Goal: Task Accomplishment & Management: Use online tool/utility

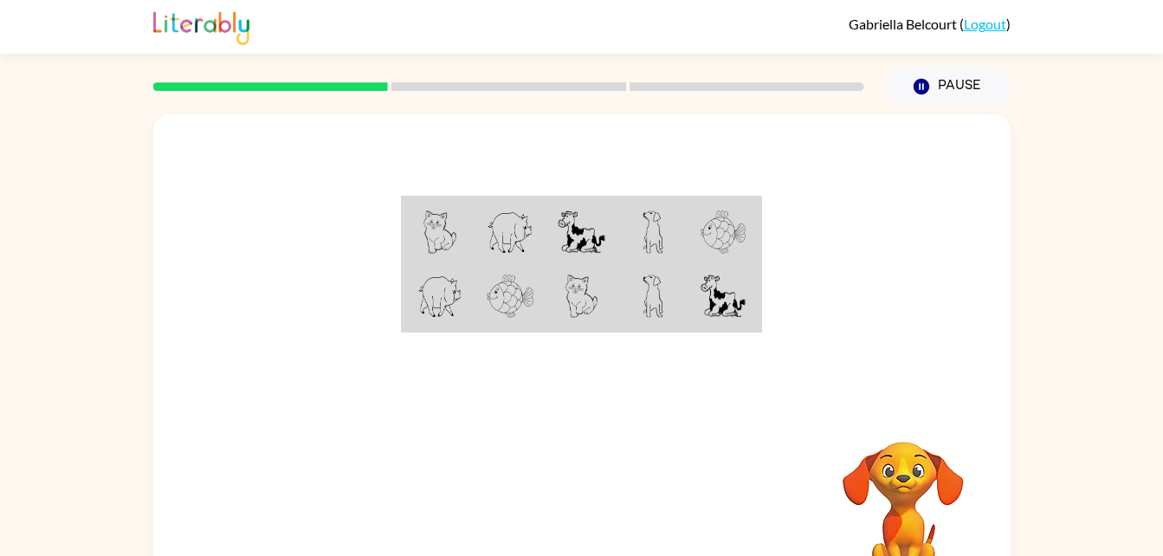
click at [448, 383] on div at bounding box center [581, 259] width 857 height 291
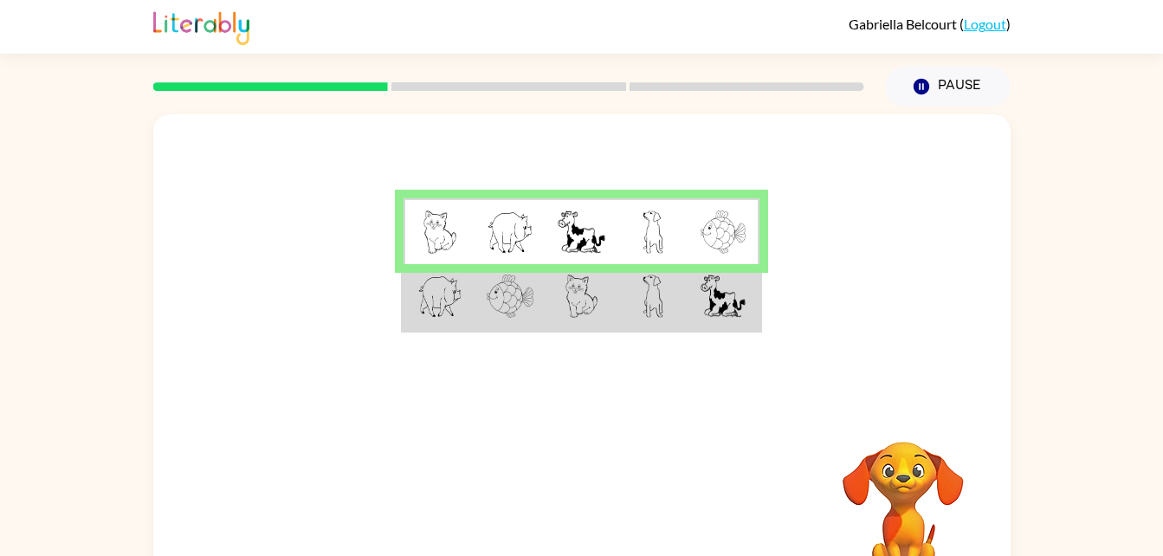
click at [519, 310] on img at bounding box center [510, 295] width 47 height 43
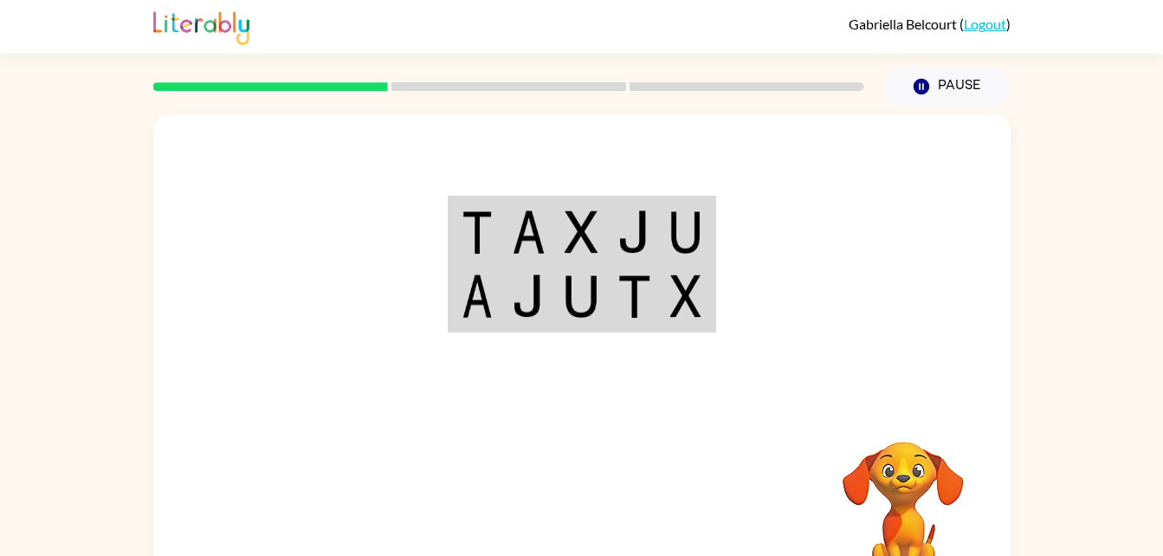
click at [474, 216] on img at bounding box center [476, 231] width 31 height 43
click at [476, 301] on img at bounding box center [476, 295] width 31 height 43
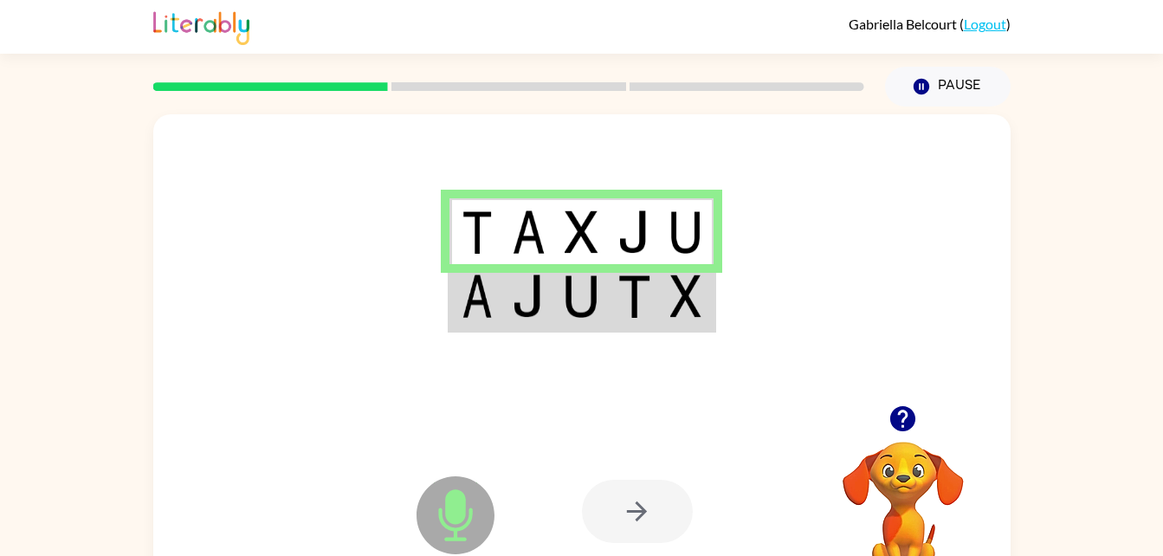
click at [469, 287] on img at bounding box center [476, 295] width 31 height 43
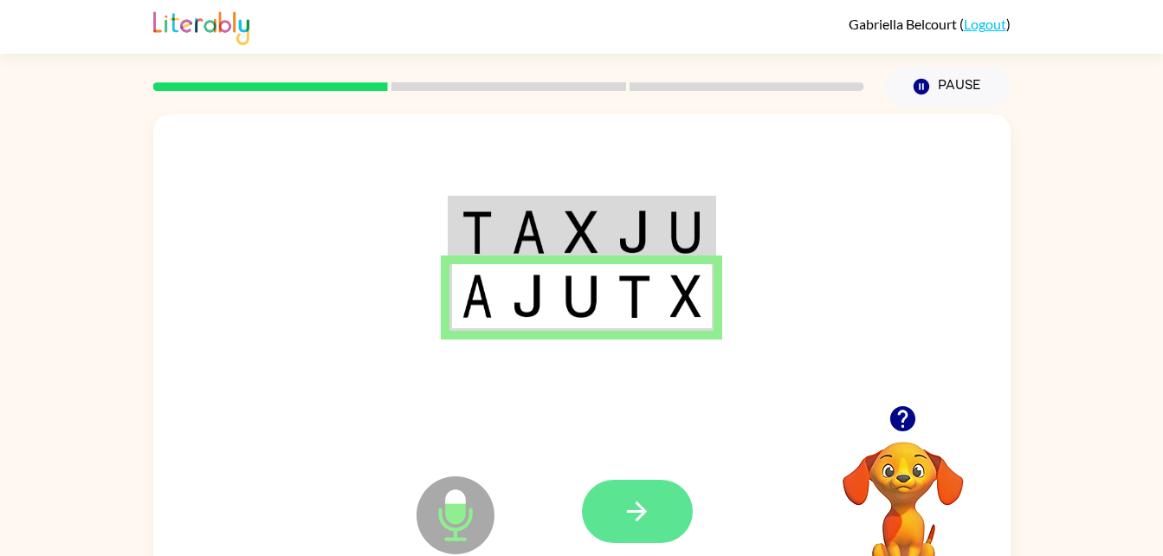
click at [654, 508] on button "button" at bounding box center [637, 511] width 111 height 63
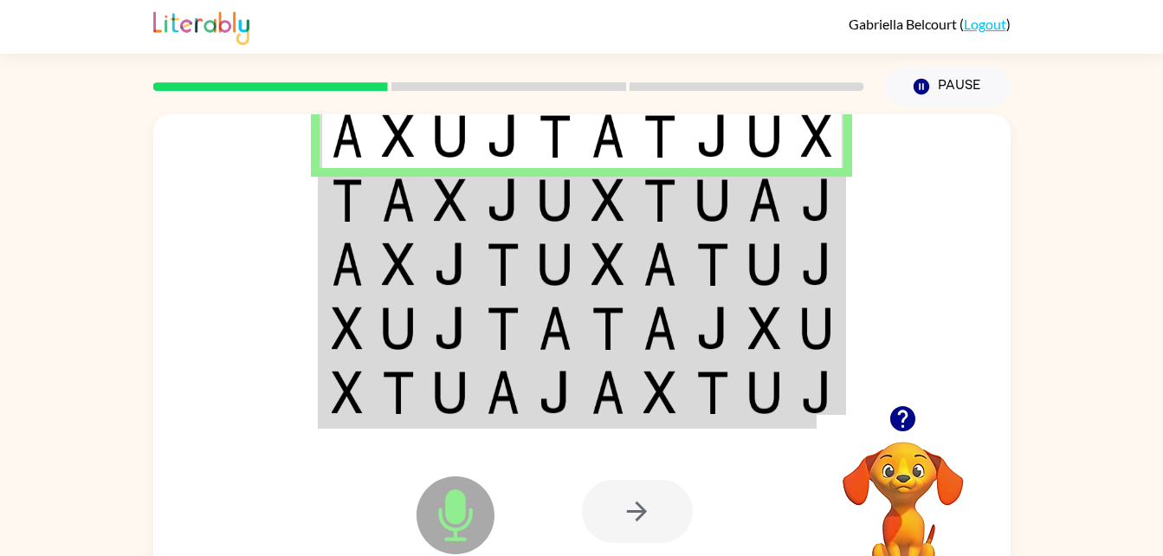
click at [548, 208] on img at bounding box center [554, 199] width 33 height 43
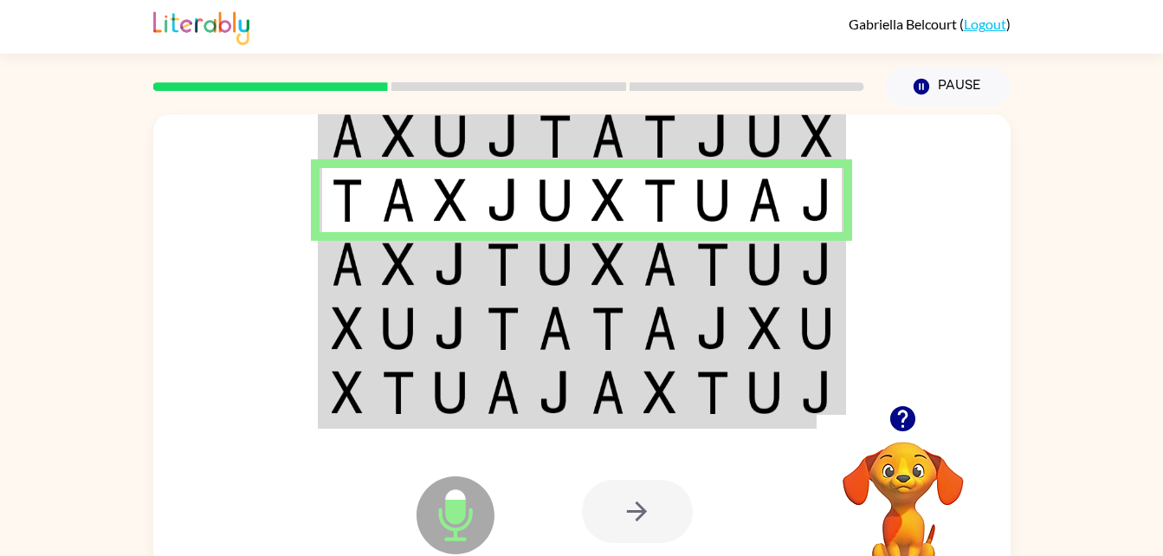
click at [461, 265] on img at bounding box center [450, 263] width 33 height 43
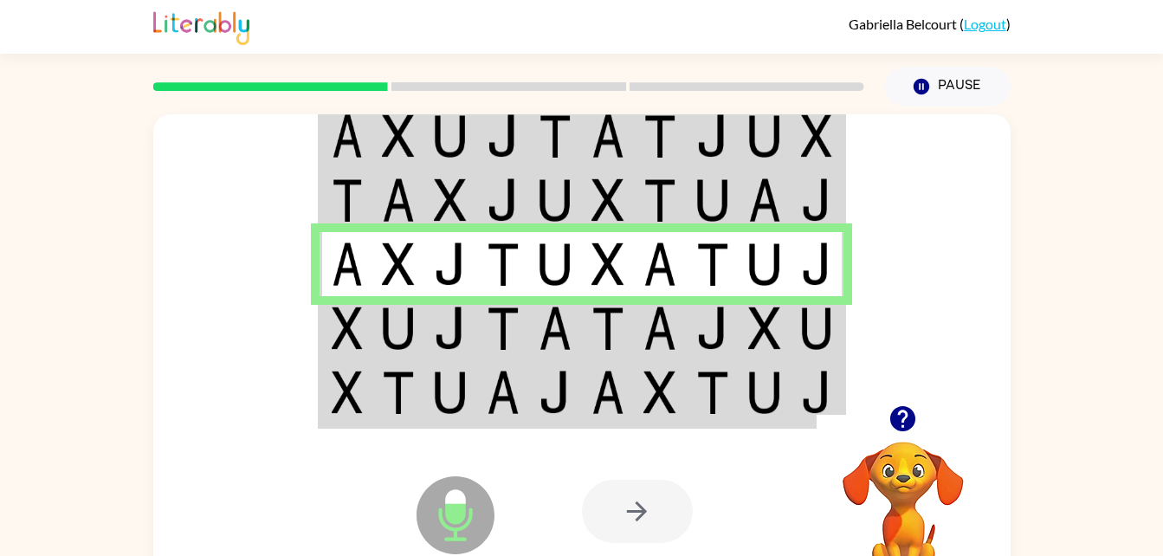
click at [394, 334] on img at bounding box center [398, 327] width 33 height 43
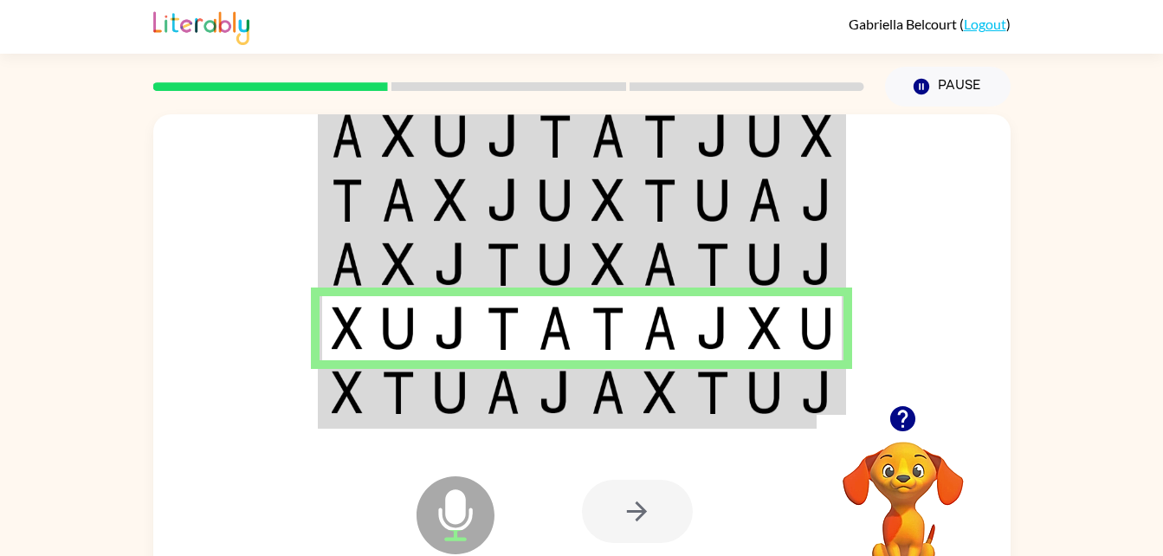
click at [407, 409] on img at bounding box center [398, 392] width 33 height 43
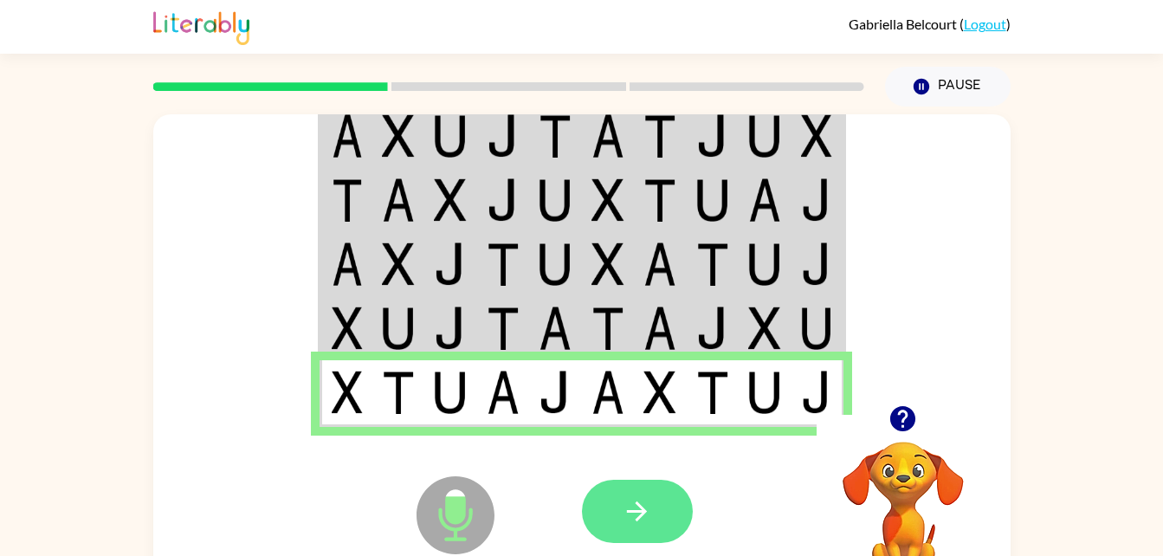
click at [631, 512] on icon "button" at bounding box center [637, 511] width 20 height 20
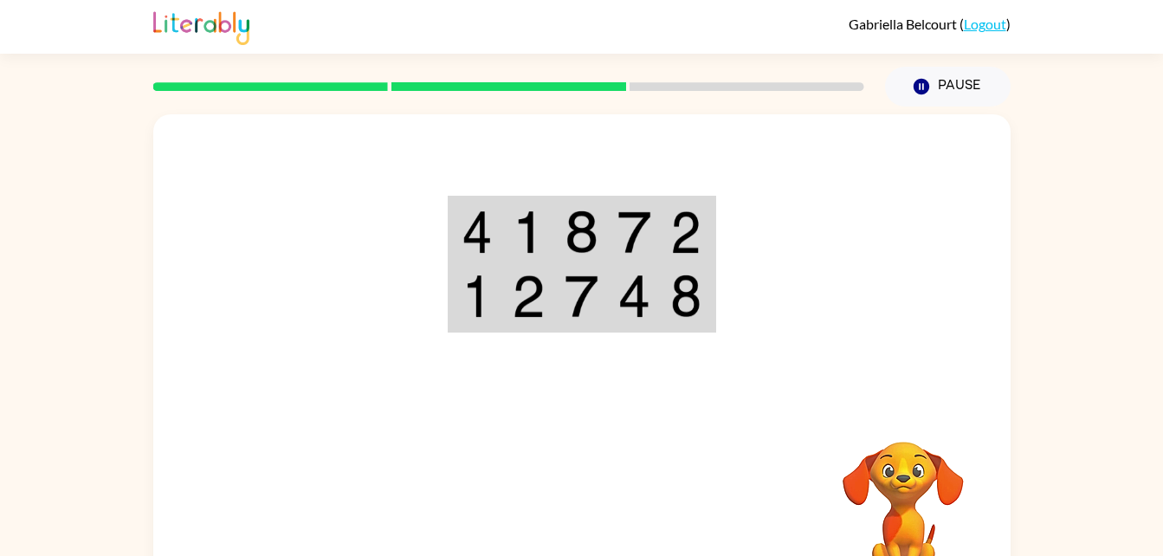
click at [816, 250] on div at bounding box center [581, 259] width 857 height 291
click at [836, 267] on div at bounding box center [581, 259] width 857 height 291
click at [836, 277] on div at bounding box center [581, 259] width 857 height 291
click at [848, 351] on div at bounding box center [581, 259] width 857 height 291
click at [518, 235] on img at bounding box center [528, 231] width 33 height 43
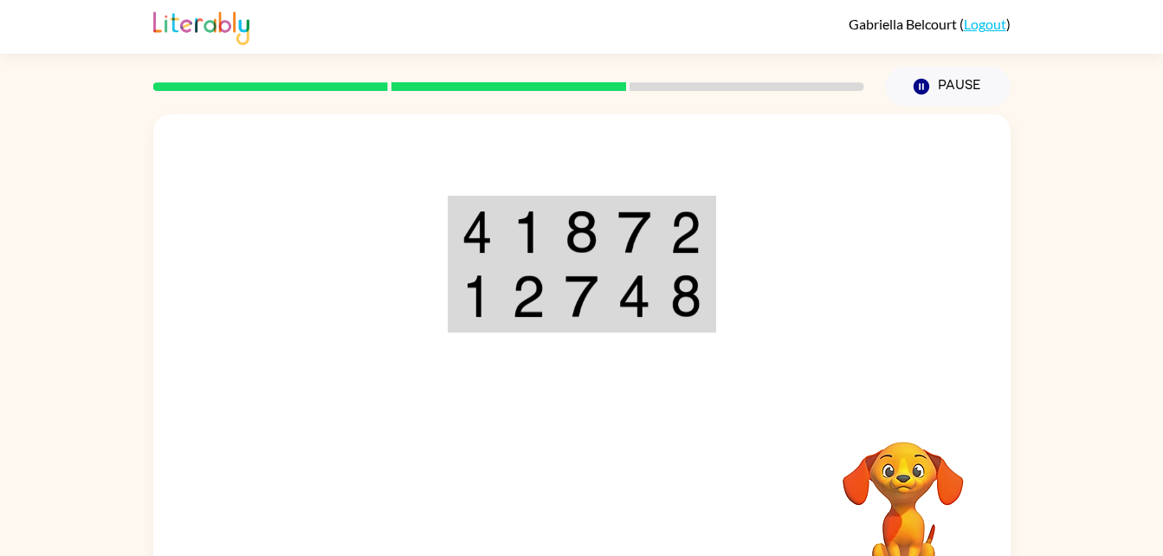
click at [521, 238] on img at bounding box center [528, 231] width 33 height 43
click at [528, 252] on img at bounding box center [528, 231] width 33 height 43
click at [532, 257] on td at bounding box center [528, 231] width 53 height 67
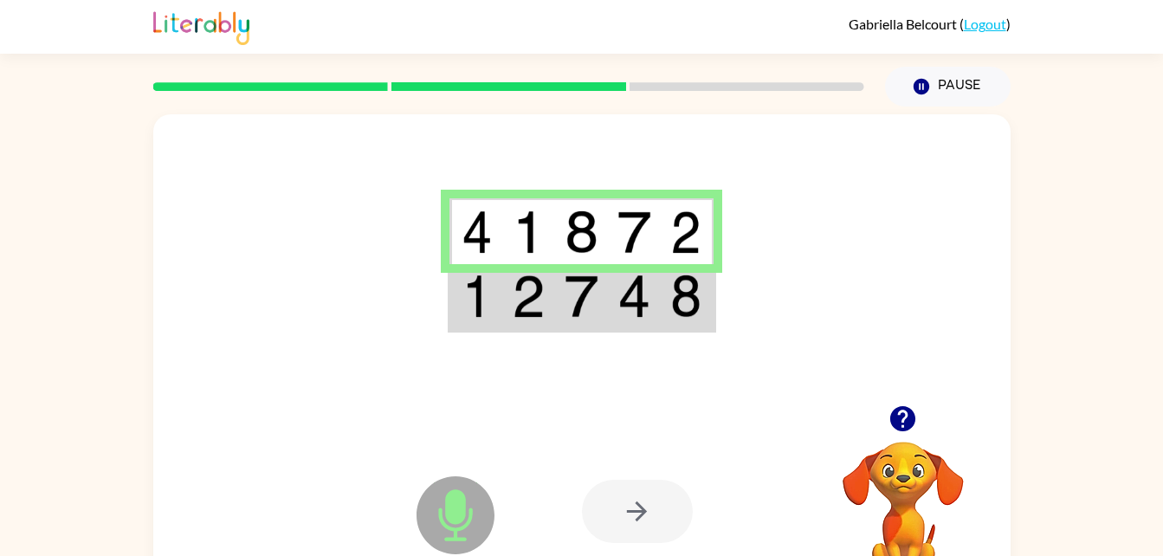
click at [549, 295] on td at bounding box center [528, 297] width 53 height 67
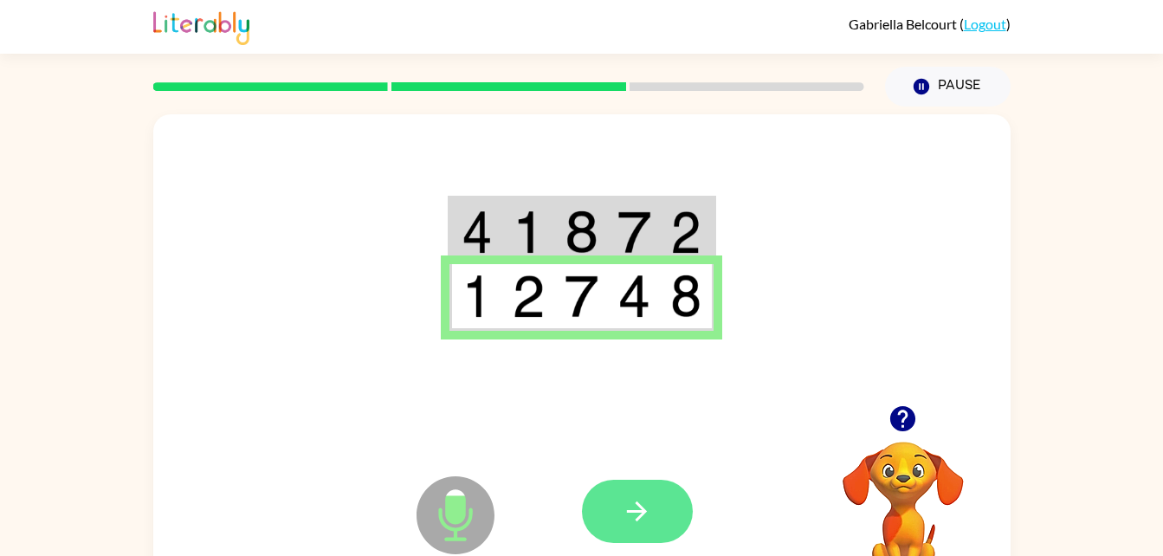
click at [613, 502] on button "button" at bounding box center [637, 511] width 111 height 63
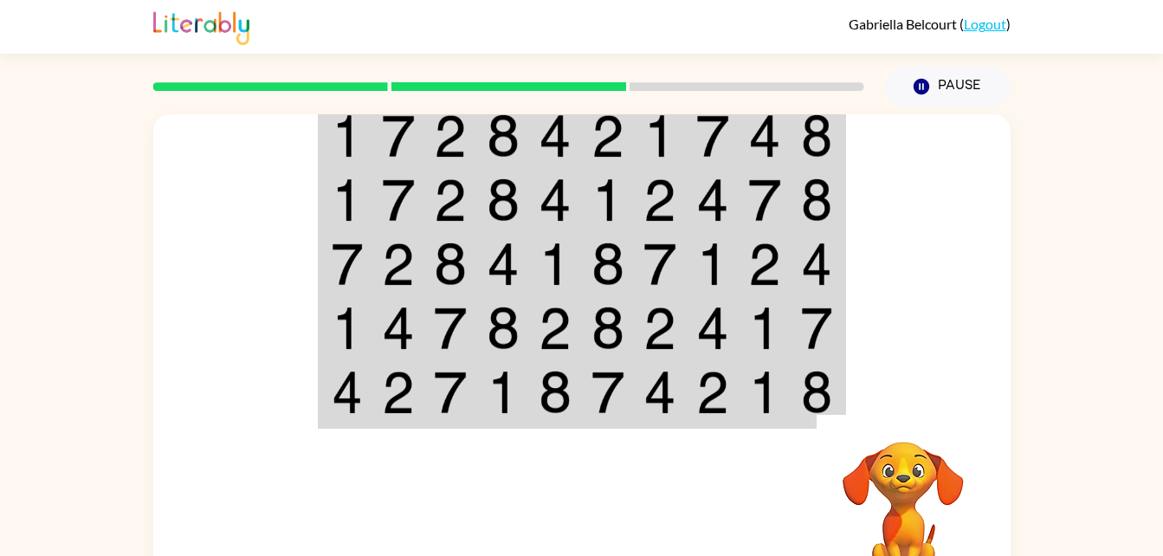
click at [579, 131] on td at bounding box center [555, 135] width 53 height 67
click at [643, 151] on img at bounding box center [659, 135] width 33 height 43
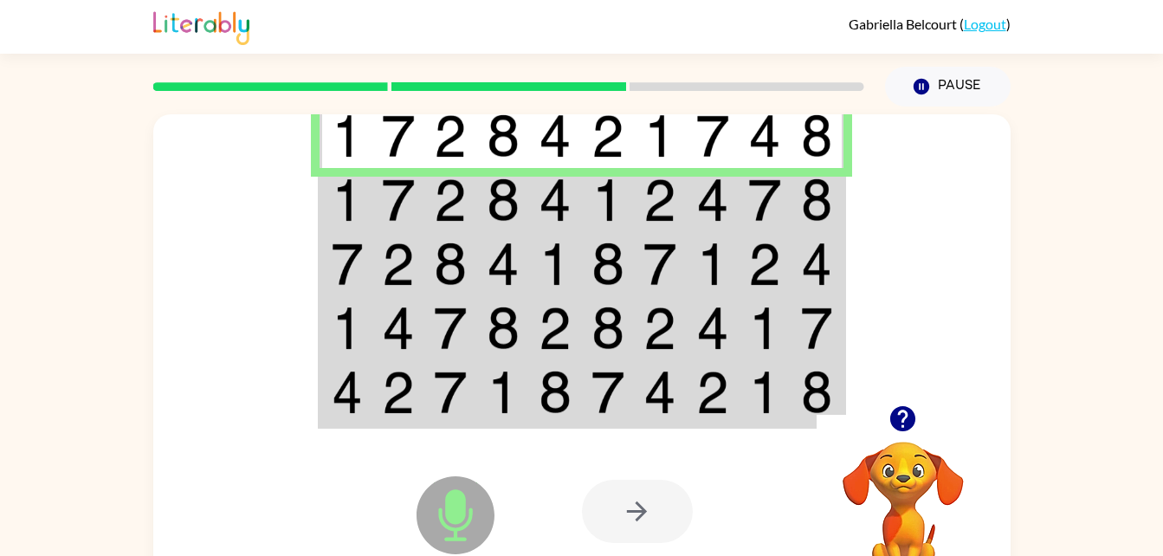
click at [617, 132] on img at bounding box center [607, 135] width 33 height 43
click at [577, 201] on td at bounding box center [555, 200] width 53 height 64
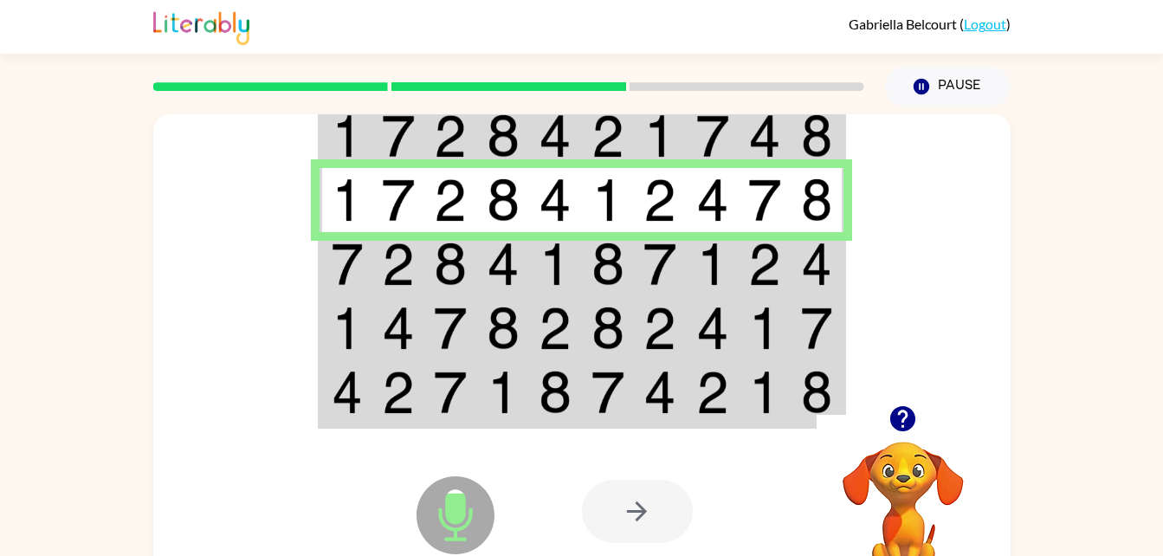
click at [449, 262] on img at bounding box center [450, 263] width 33 height 43
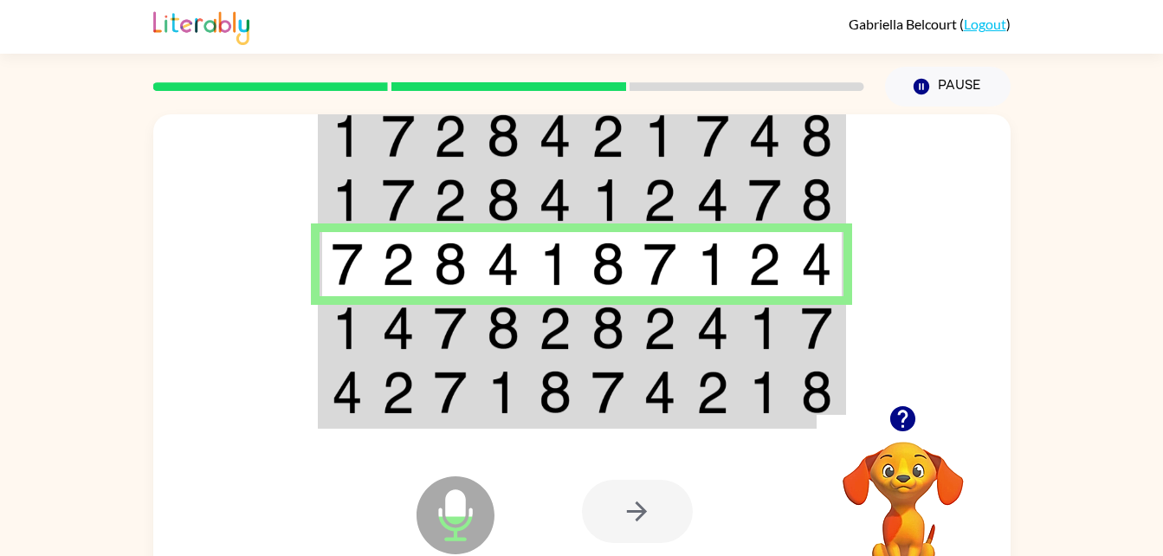
click at [441, 340] on img at bounding box center [450, 327] width 33 height 43
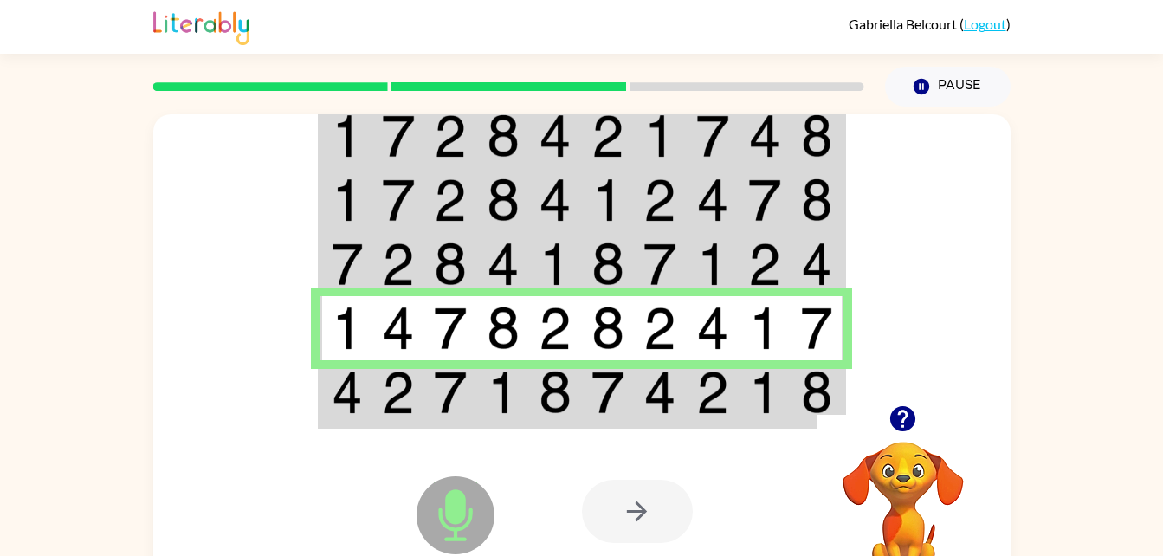
click at [446, 404] on img at bounding box center [450, 392] width 33 height 43
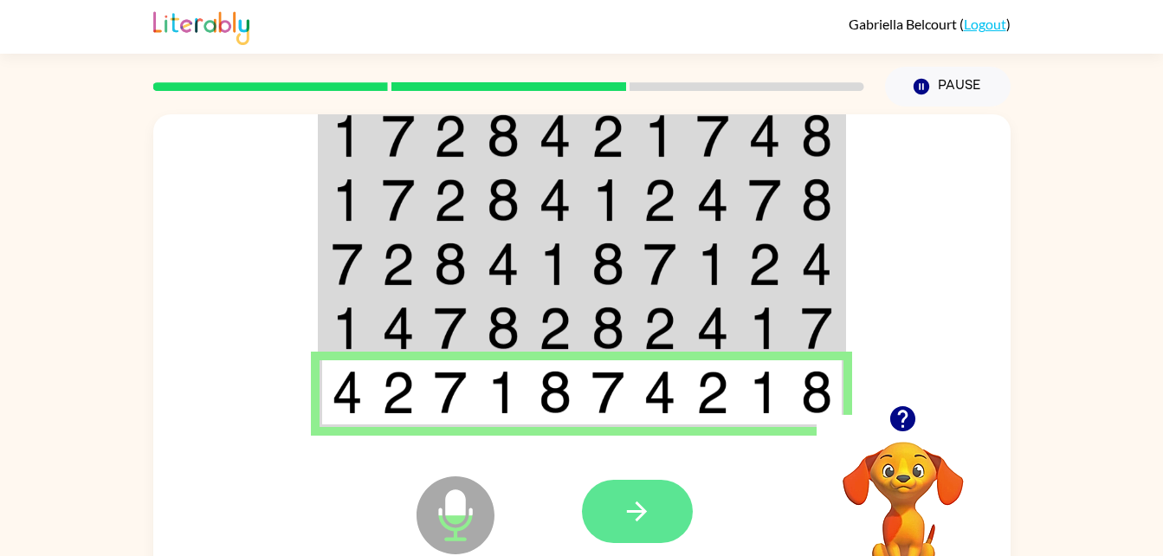
click at [617, 528] on button "button" at bounding box center [637, 511] width 111 height 63
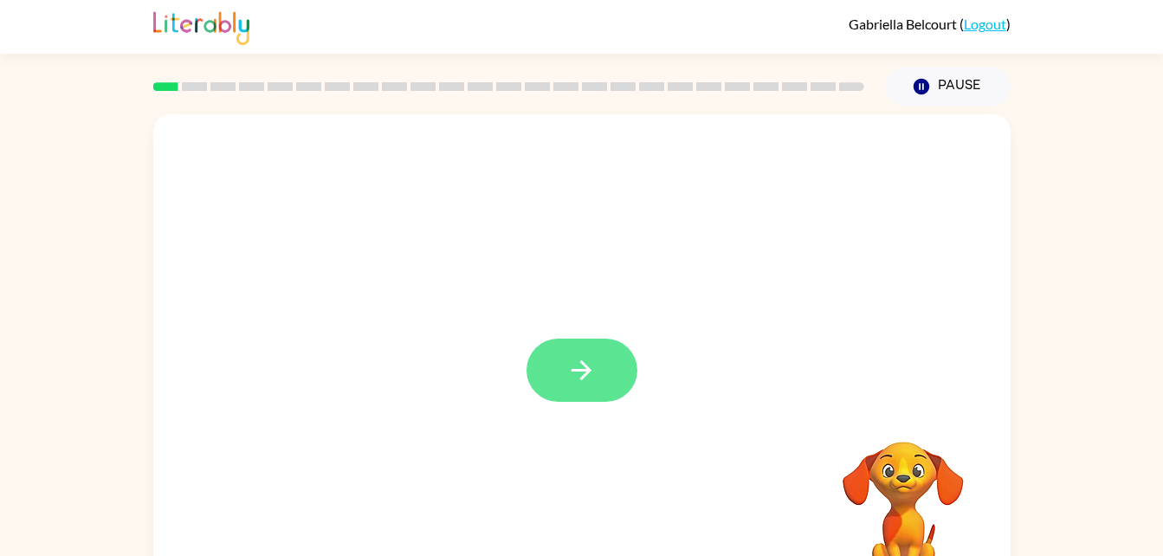
click at [595, 357] on icon "button" at bounding box center [581, 370] width 30 height 30
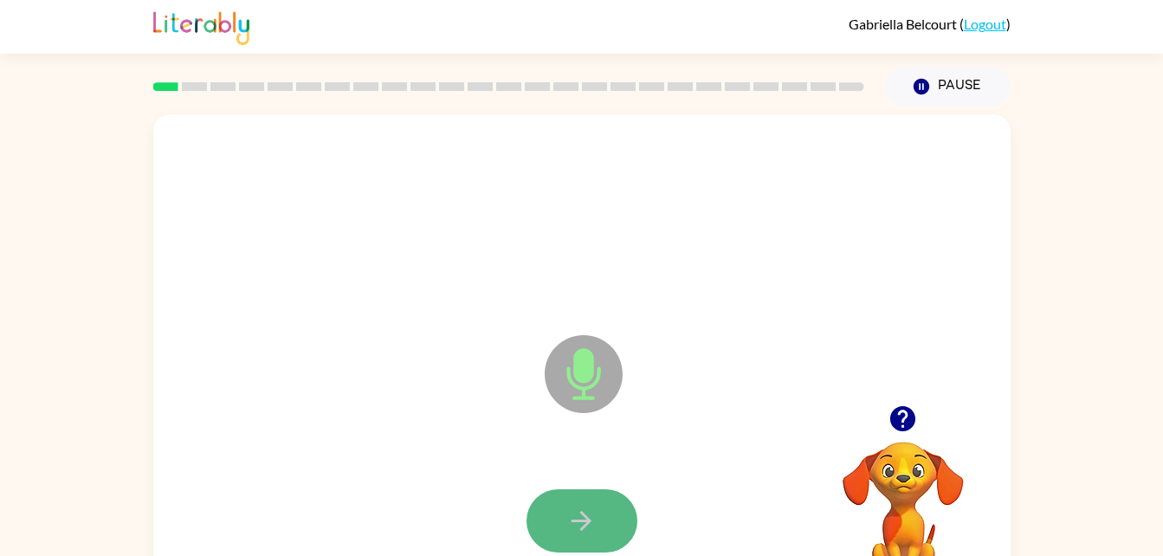
click at [554, 519] on button "button" at bounding box center [581, 520] width 111 height 63
click at [592, 517] on icon "button" at bounding box center [581, 521] width 30 height 30
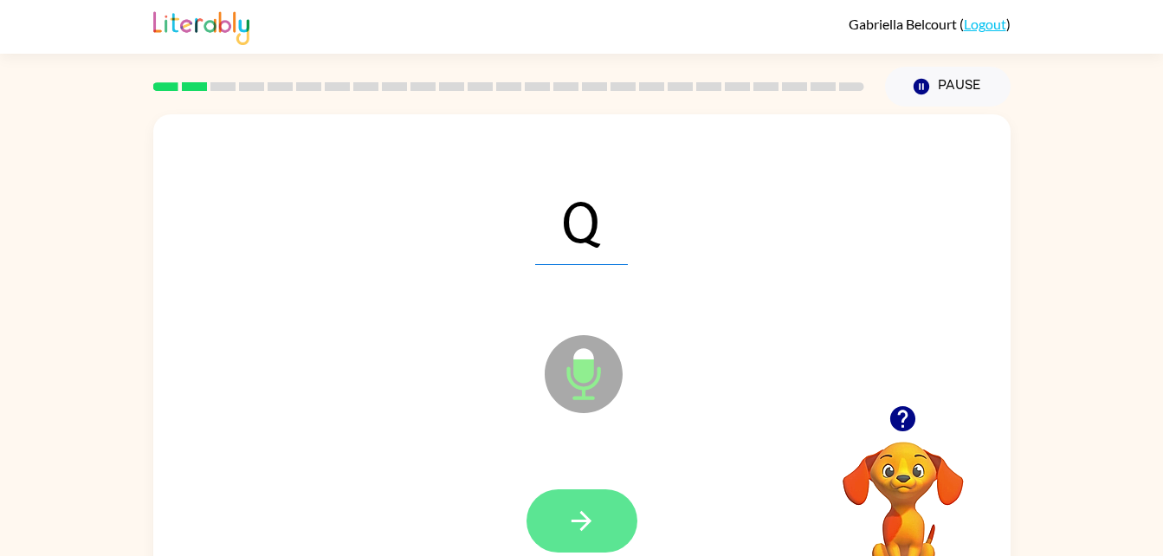
click at [575, 517] on icon "button" at bounding box center [581, 521] width 30 height 30
click at [598, 524] on button "button" at bounding box center [581, 520] width 111 height 63
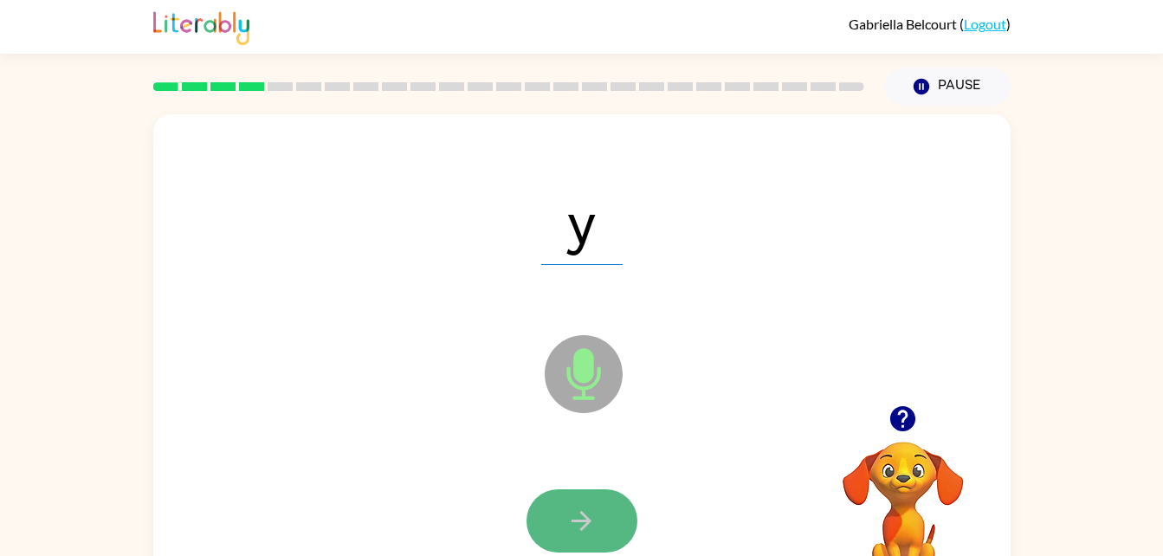
click at [590, 519] on icon "button" at bounding box center [581, 521] width 30 height 30
click at [590, 514] on icon "button" at bounding box center [581, 521] width 30 height 30
click at [601, 509] on button "button" at bounding box center [581, 520] width 111 height 63
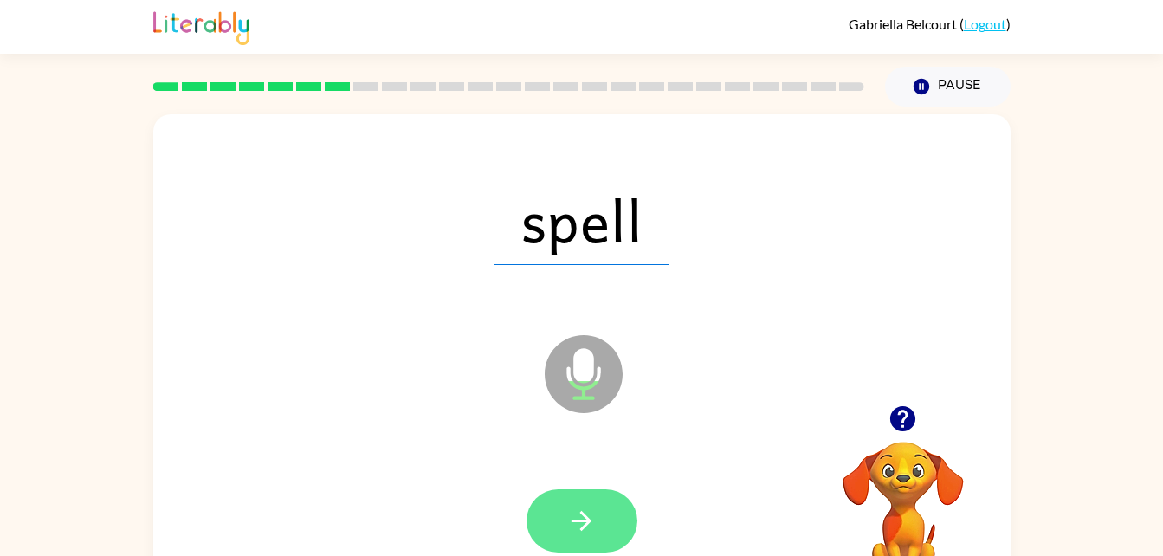
click at [564, 493] on button "button" at bounding box center [581, 520] width 111 height 63
click at [597, 515] on button "button" at bounding box center [581, 520] width 111 height 63
click at [583, 514] on icon "button" at bounding box center [581, 521] width 20 height 20
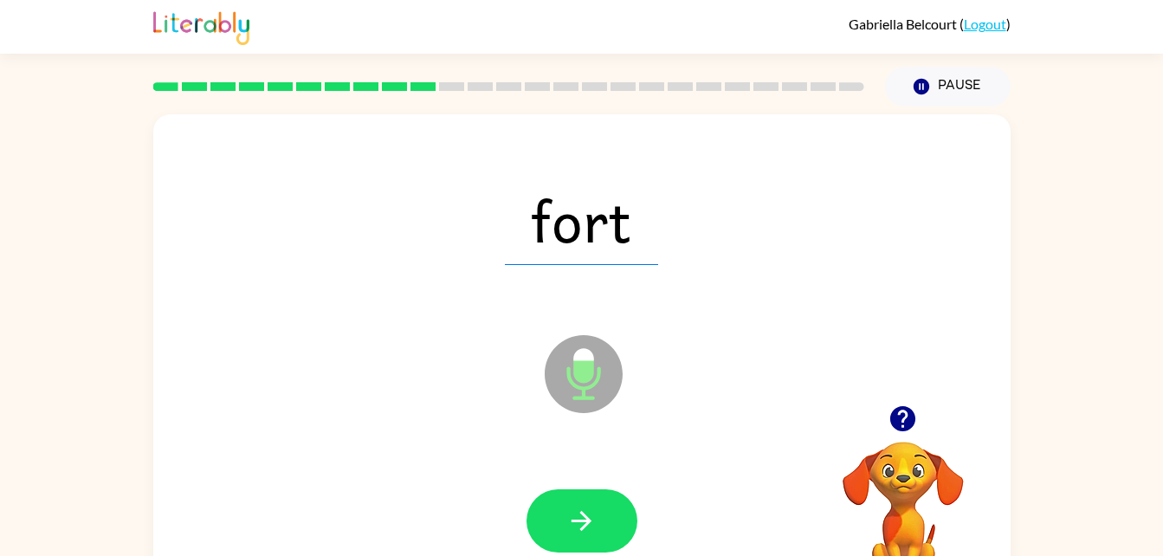
drag, startPoint x: 616, startPoint y: 510, endPoint x: 541, endPoint y: 536, distance: 79.7
click at [541, 536] on button "button" at bounding box center [581, 520] width 111 height 63
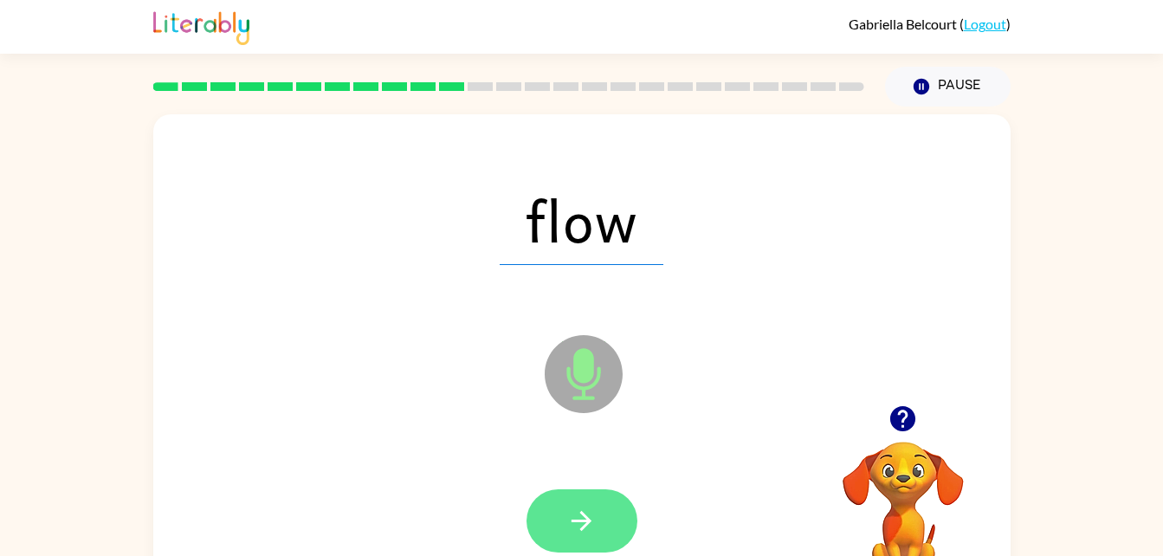
click at [567, 523] on icon "button" at bounding box center [581, 521] width 30 height 30
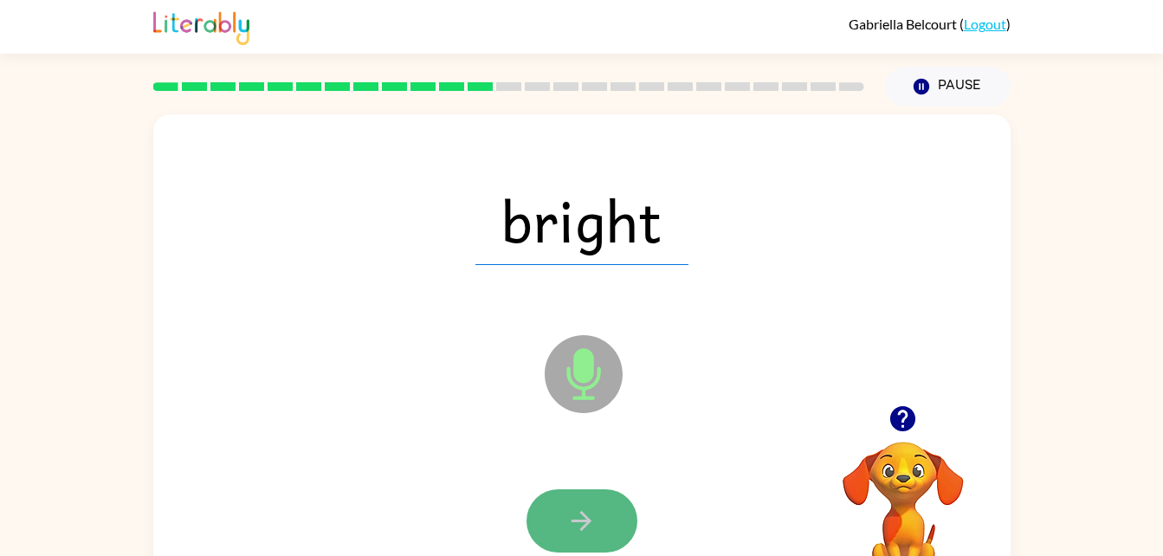
click at [594, 518] on icon "button" at bounding box center [581, 521] width 30 height 30
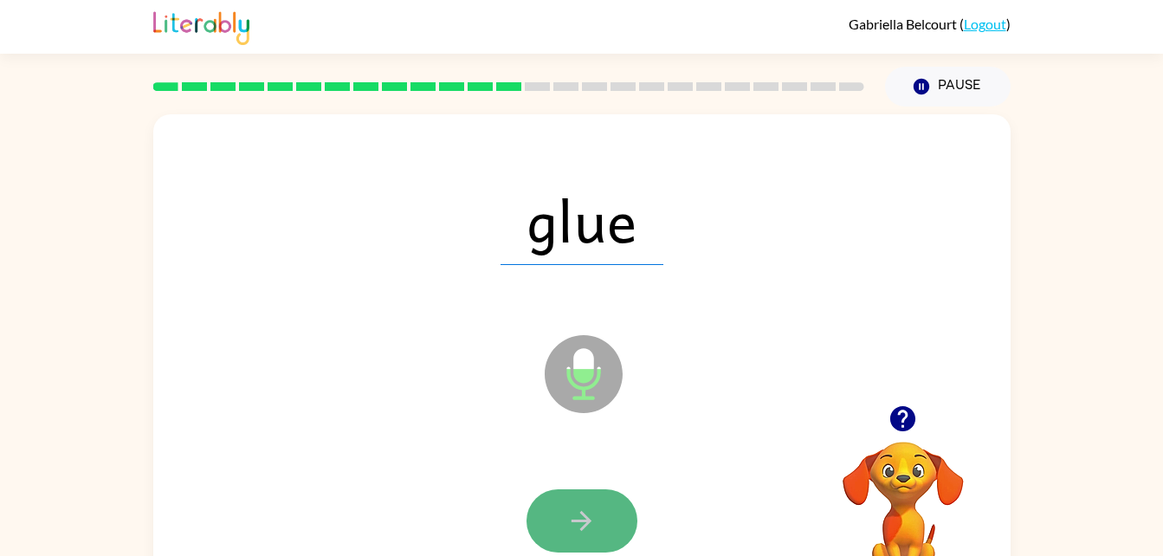
click at [611, 530] on button "button" at bounding box center [581, 520] width 111 height 63
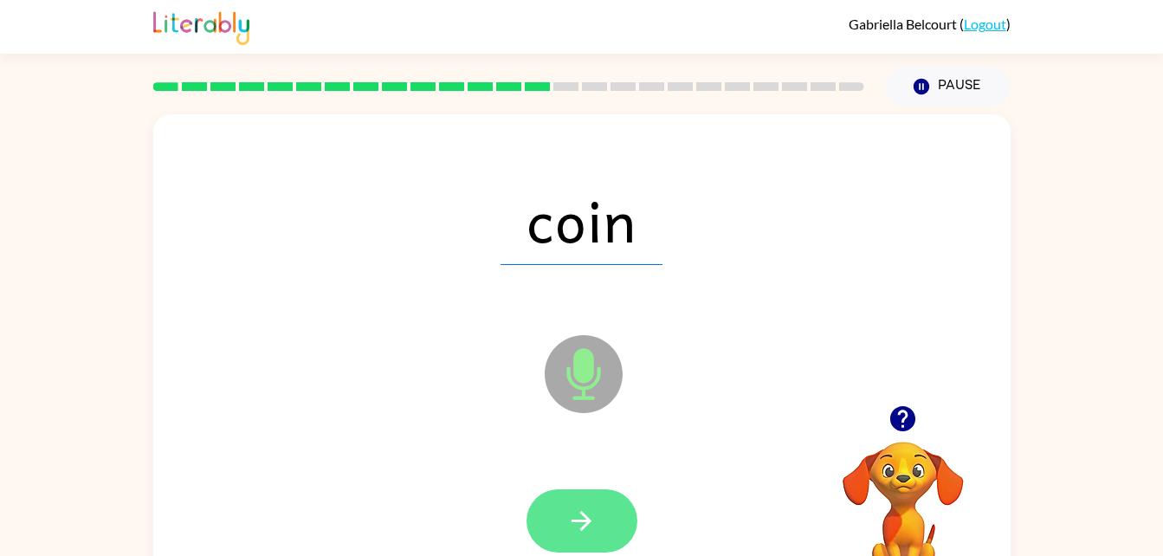
click at [591, 523] on icon "button" at bounding box center [581, 521] width 30 height 30
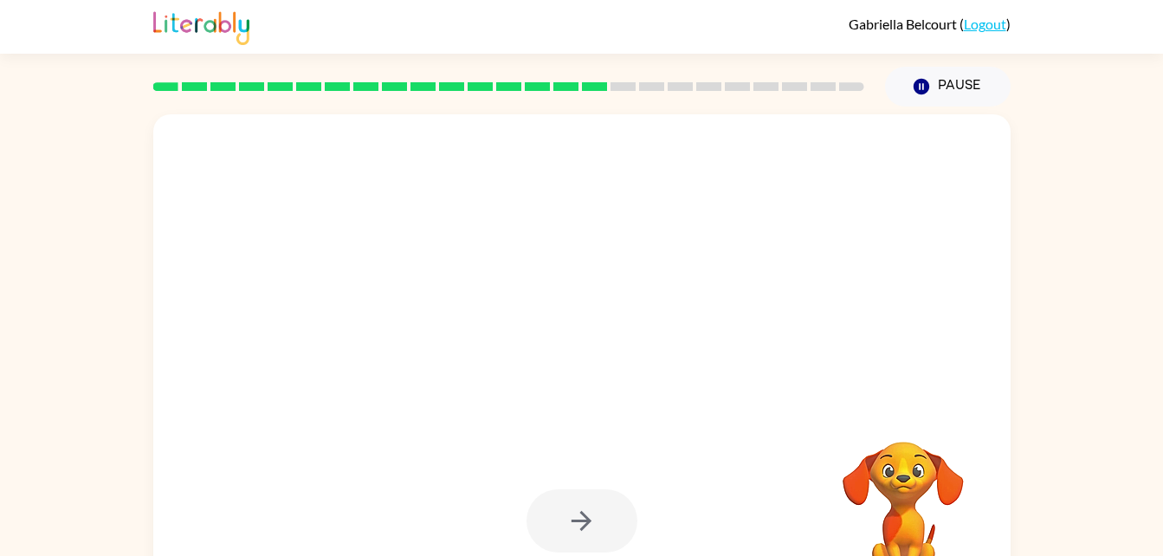
click at [597, 531] on div at bounding box center [581, 520] width 111 height 63
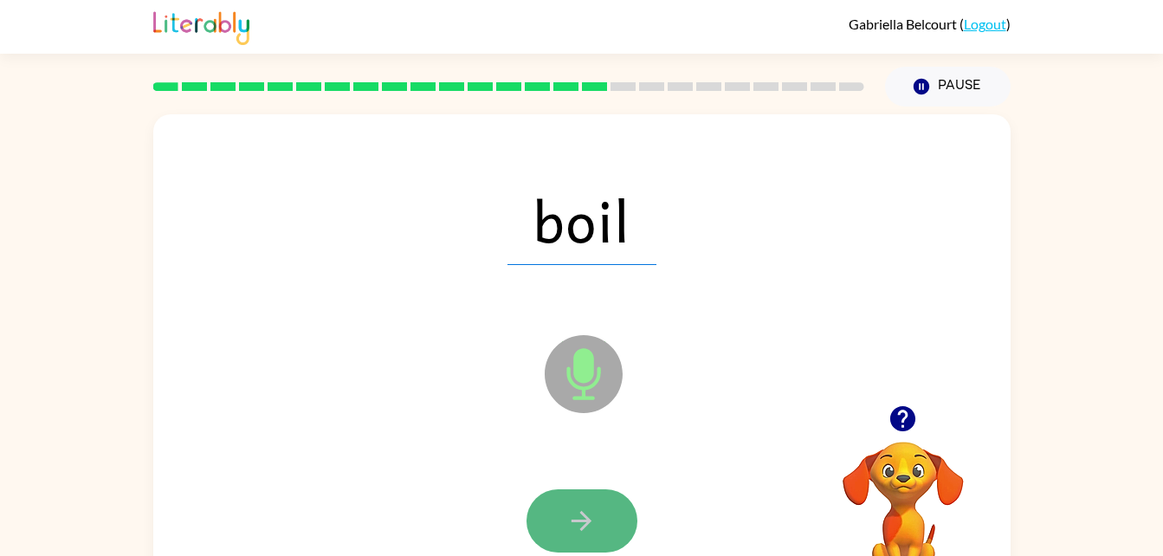
click at [613, 519] on button "button" at bounding box center [581, 520] width 111 height 63
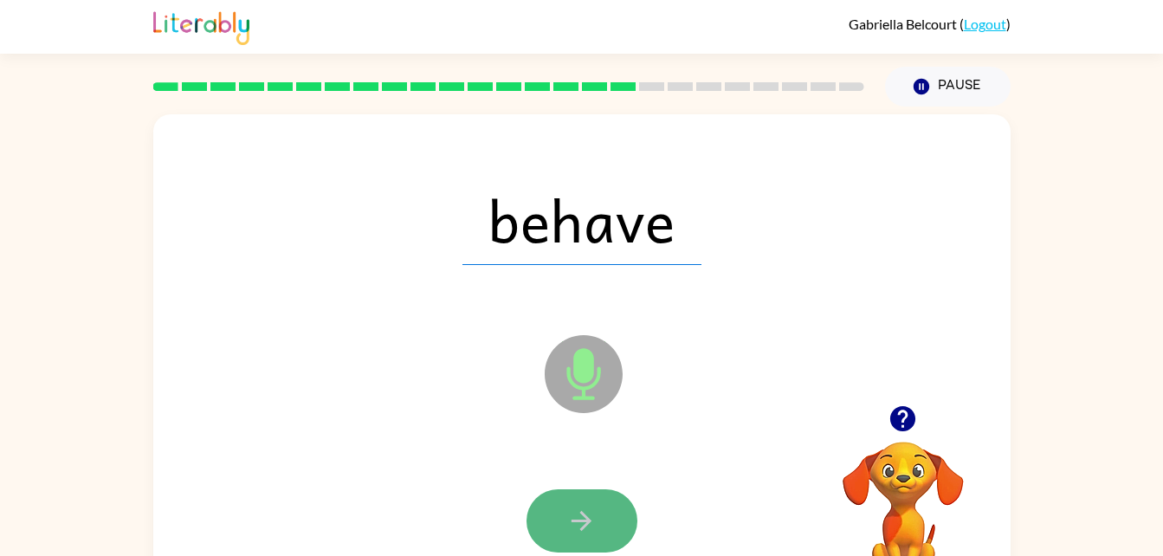
click at [588, 516] on icon "button" at bounding box center [581, 521] width 30 height 30
click at [587, 534] on icon "button" at bounding box center [581, 521] width 30 height 30
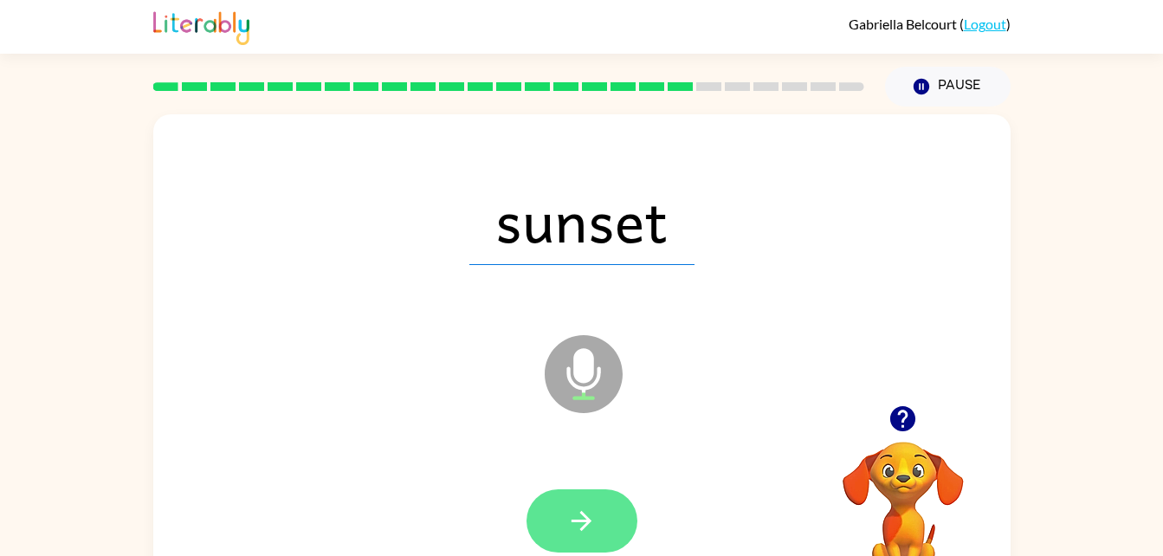
click at [584, 525] on icon "button" at bounding box center [581, 521] width 20 height 20
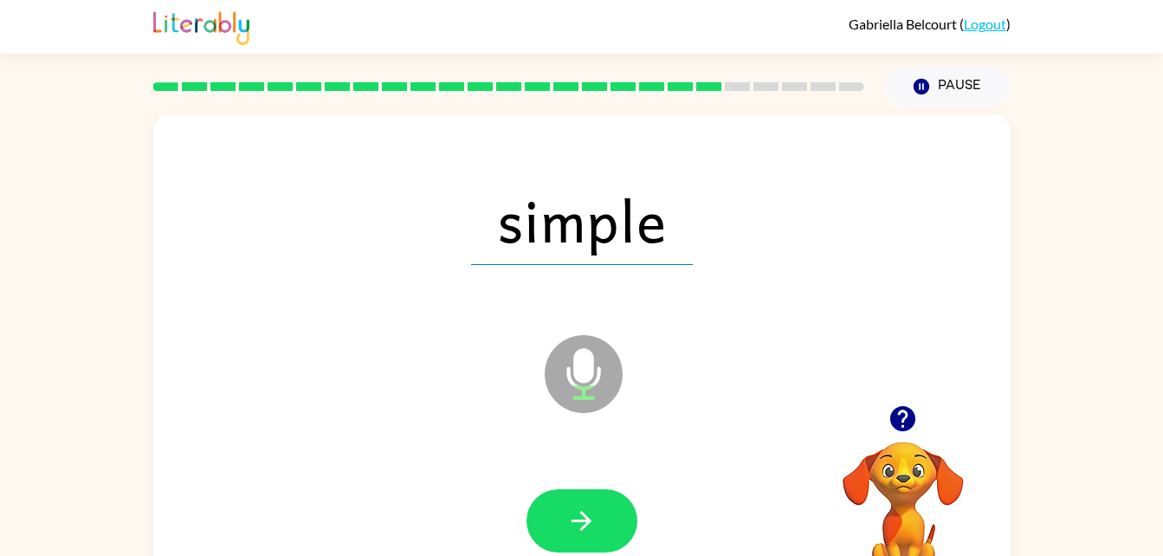
drag, startPoint x: 584, startPoint y: 525, endPoint x: 547, endPoint y: 520, distance: 37.5
click at [547, 520] on button "button" at bounding box center [581, 520] width 111 height 63
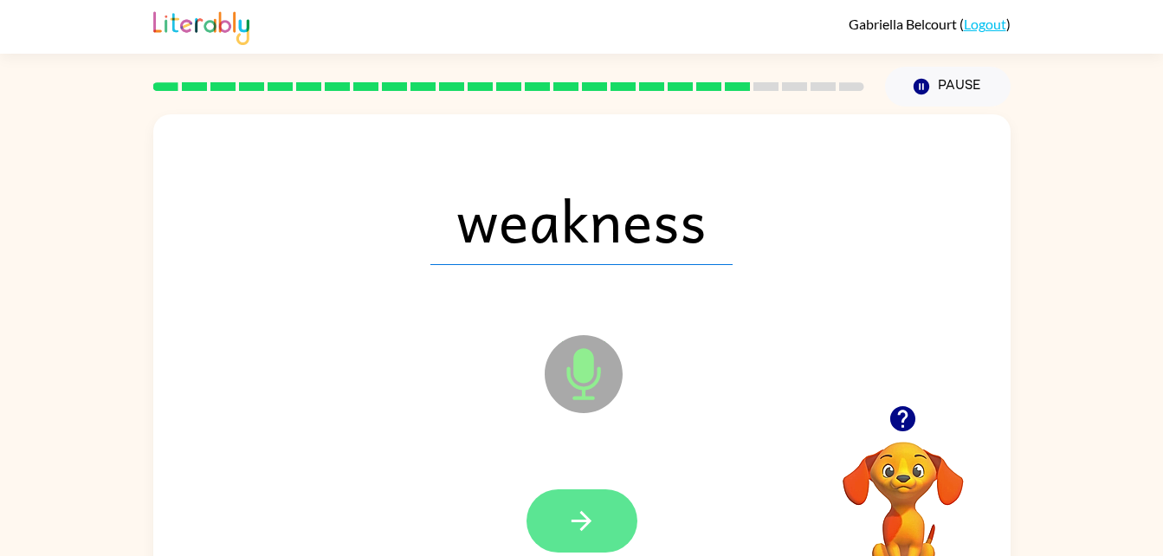
click at [558, 524] on button "button" at bounding box center [581, 520] width 111 height 63
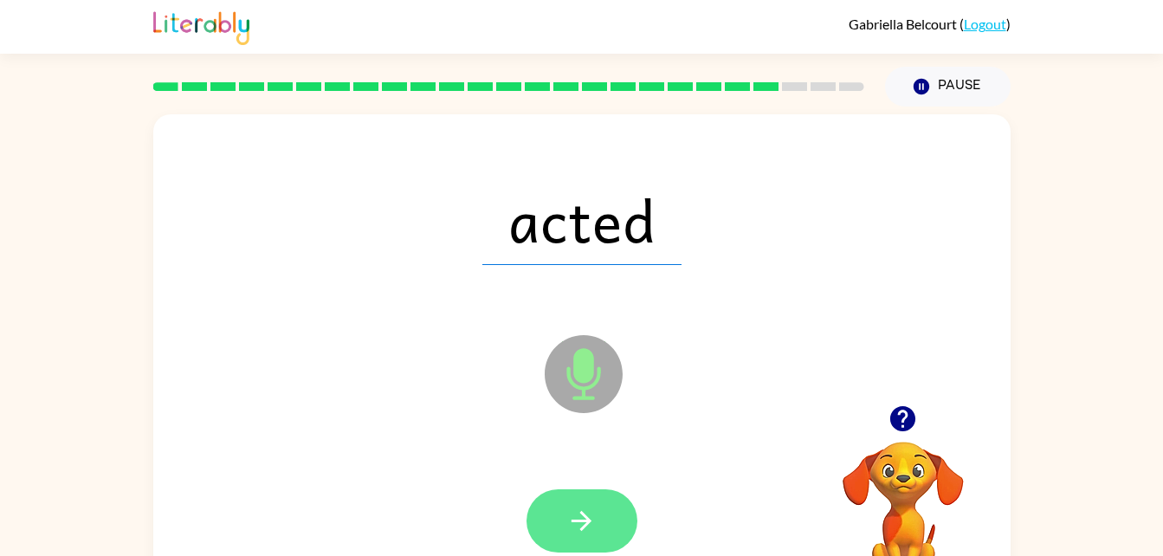
click at [570, 506] on icon "button" at bounding box center [581, 521] width 30 height 30
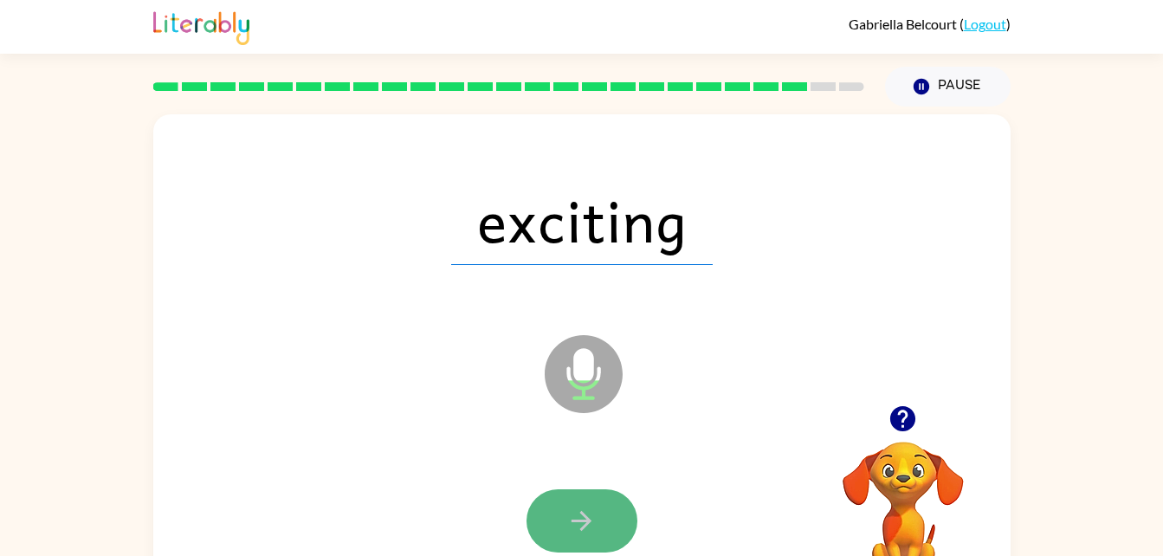
click at [573, 517] on icon "button" at bounding box center [581, 521] width 30 height 30
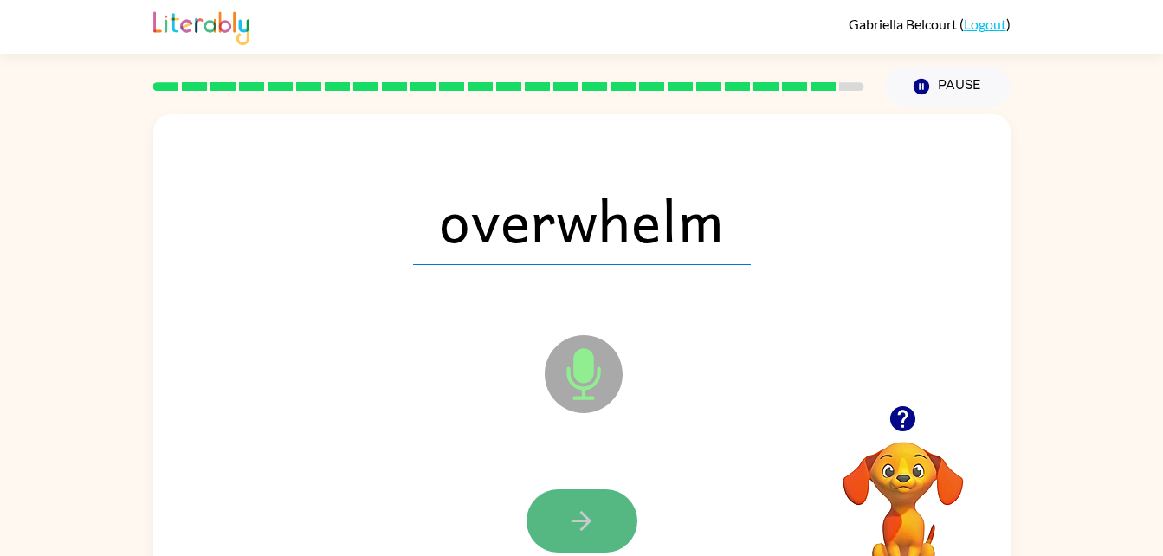
click at [590, 517] on icon "button" at bounding box center [581, 521] width 30 height 30
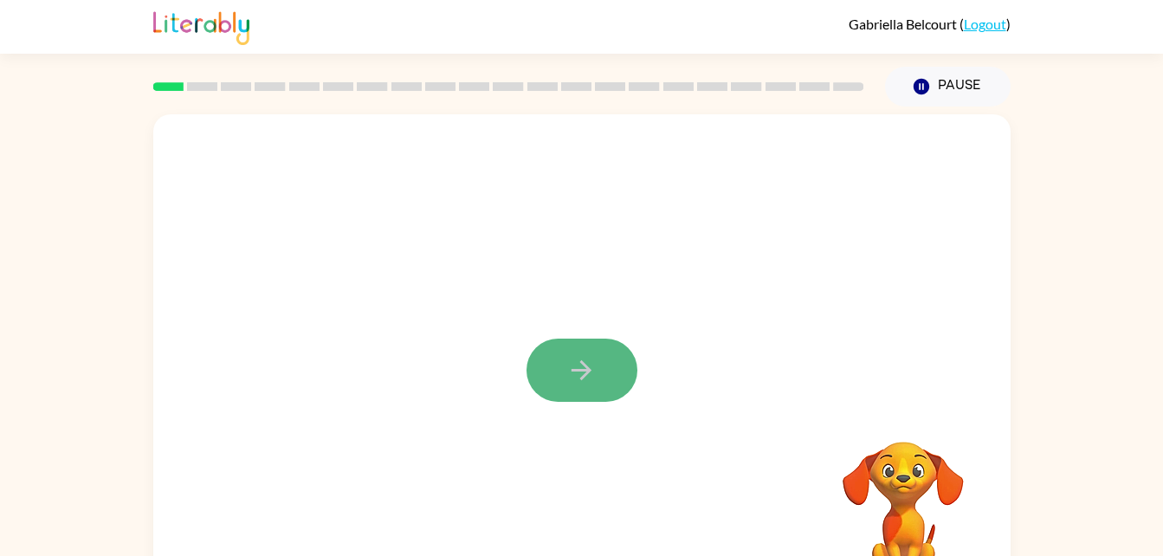
click at [564, 340] on button "button" at bounding box center [581, 369] width 111 height 63
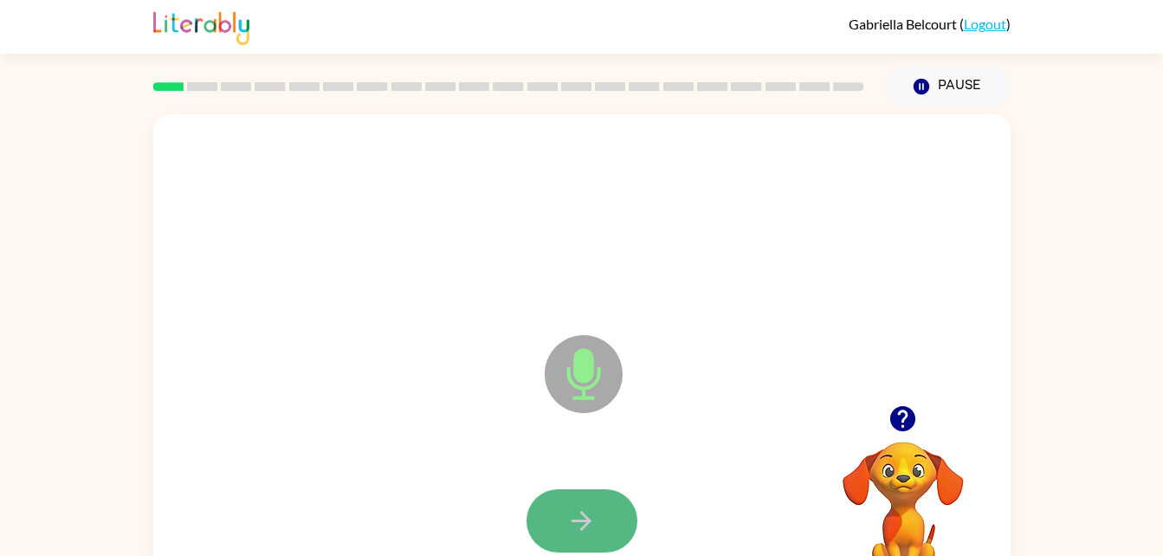
click at [593, 528] on icon "button" at bounding box center [581, 521] width 30 height 30
click at [596, 518] on button "button" at bounding box center [581, 520] width 111 height 63
click at [586, 519] on icon "button" at bounding box center [581, 521] width 20 height 20
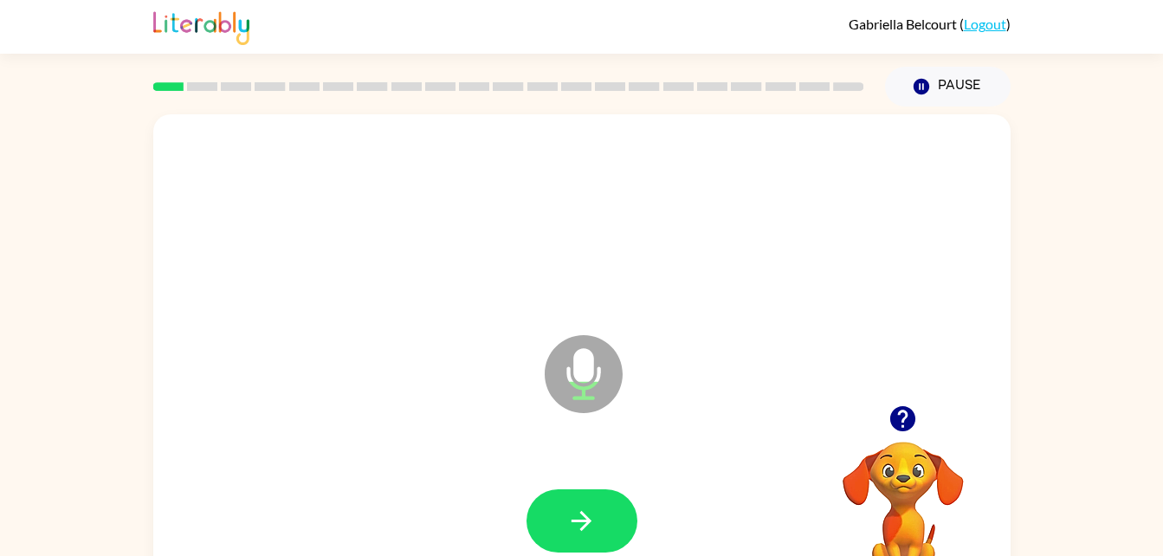
drag, startPoint x: 586, startPoint y: 518, endPoint x: 568, endPoint y: 529, distance: 21.4
click at [568, 529] on icon "button" at bounding box center [581, 521] width 30 height 30
drag, startPoint x: 568, startPoint y: 529, endPoint x: 557, endPoint y: 524, distance: 12.4
click at [557, 524] on button "button" at bounding box center [581, 520] width 111 height 63
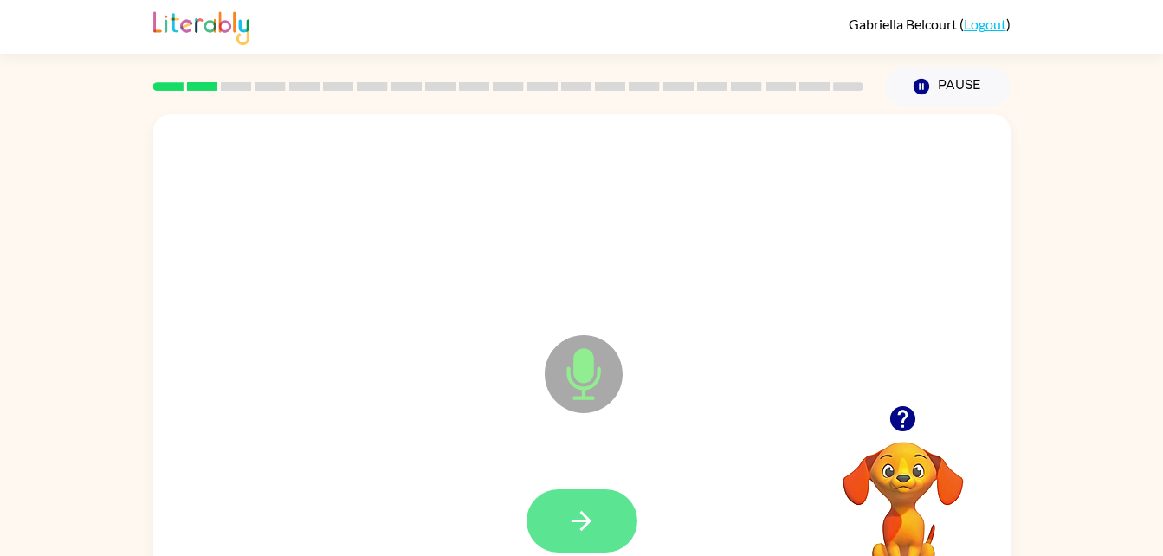
click at [552, 519] on button "button" at bounding box center [581, 520] width 111 height 63
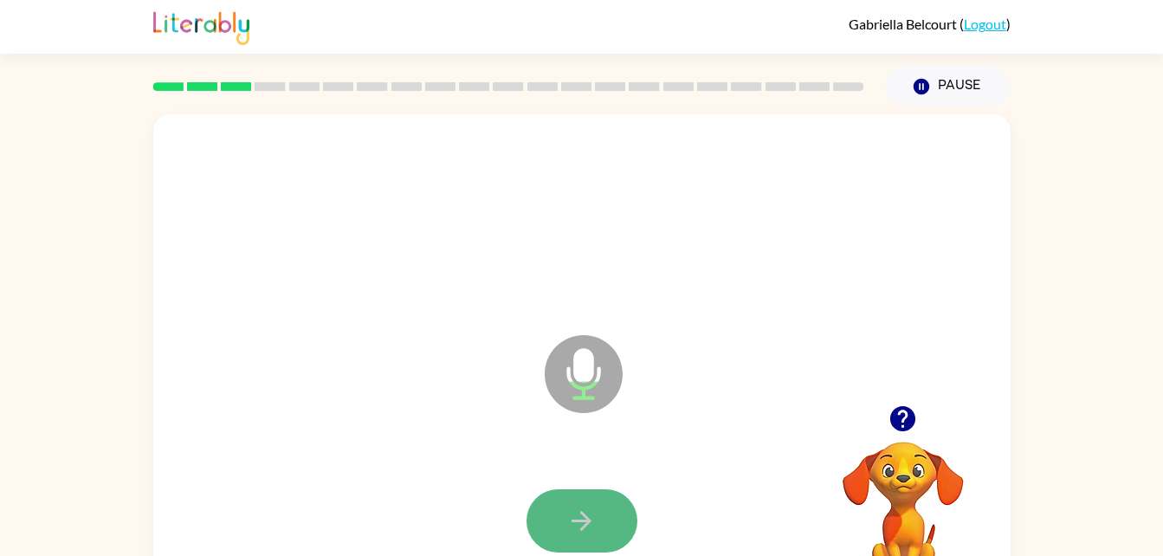
click at [582, 493] on button "button" at bounding box center [581, 520] width 111 height 63
click at [594, 513] on icon "button" at bounding box center [581, 521] width 30 height 30
click at [580, 519] on icon "button" at bounding box center [581, 521] width 20 height 20
click at [583, 529] on icon "button" at bounding box center [581, 521] width 20 height 20
click at [586, 524] on icon "button" at bounding box center [581, 521] width 20 height 20
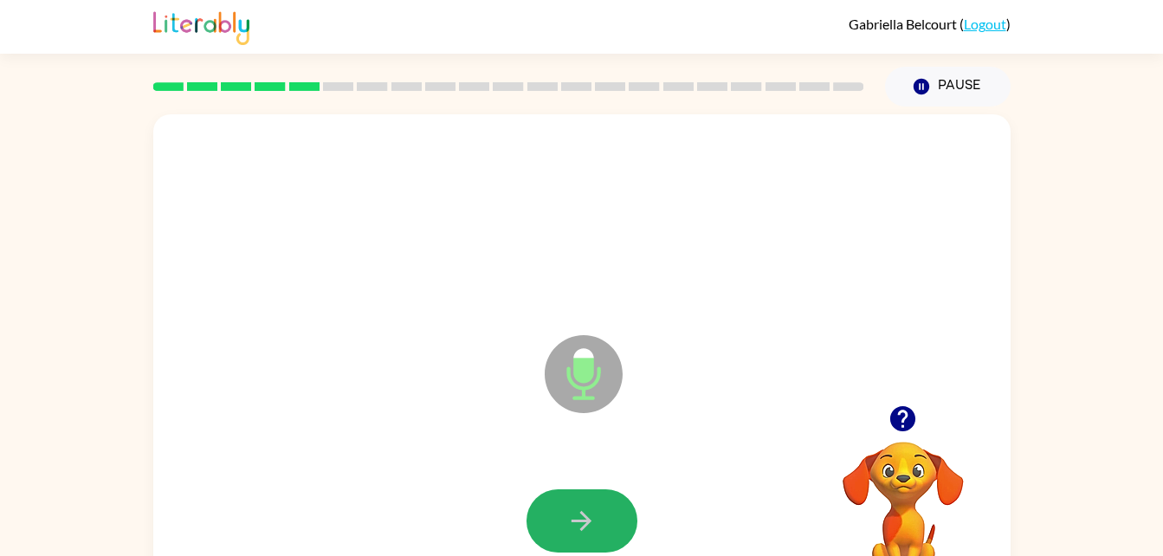
click at [585, 520] on icon "button" at bounding box center [581, 521] width 20 height 20
click at [583, 519] on icon "button" at bounding box center [581, 521] width 30 height 30
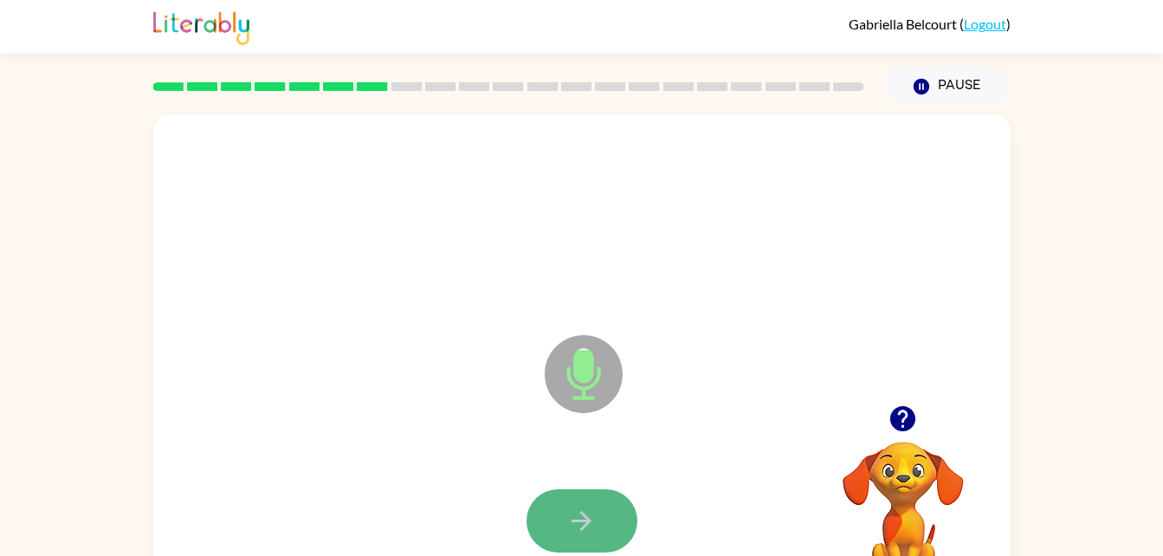
click at [590, 522] on icon "button" at bounding box center [581, 521] width 20 height 20
click at [572, 493] on button "button" at bounding box center [581, 520] width 111 height 63
click at [588, 537] on button "button" at bounding box center [581, 520] width 111 height 63
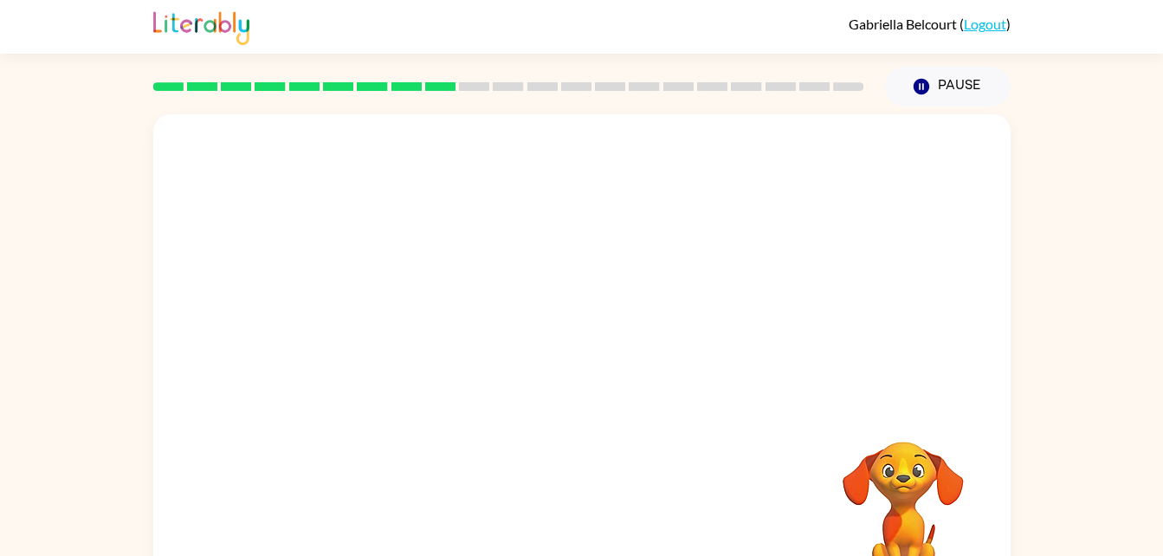
click at [588, 537] on div at bounding box center [582, 521] width 822 height 142
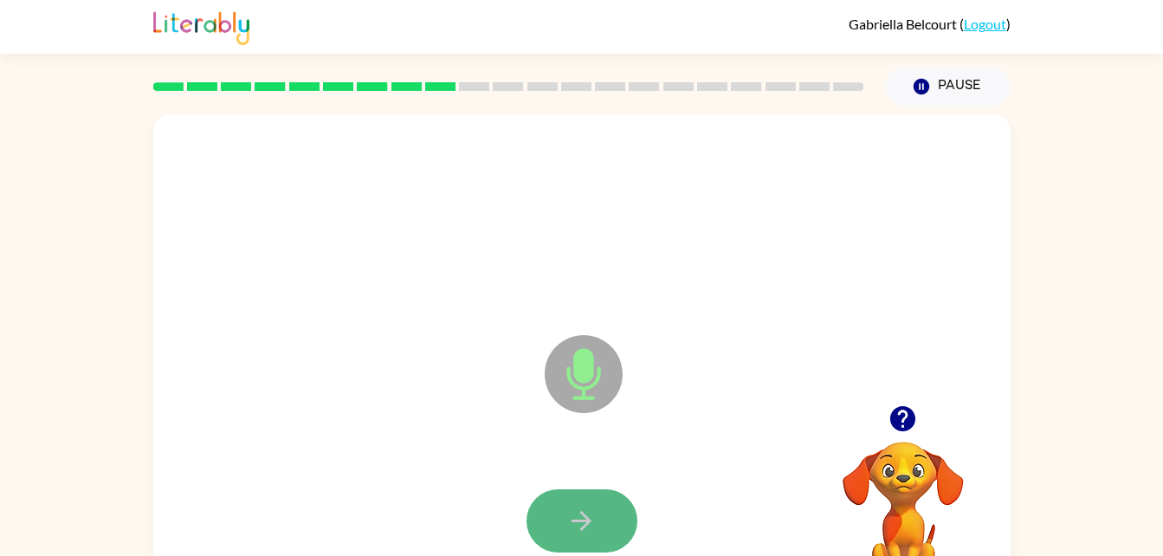
drag, startPoint x: 591, startPoint y: 525, endPoint x: 579, endPoint y: 525, distance: 12.1
click at [579, 525] on icon "button" at bounding box center [581, 521] width 30 height 30
drag, startPoint x: 579, startPoint y: 525, endPoint x: 546, endPoint y: 541, distance: 36.8
click at [546, 541] on button "button" at bounding box center [581, 520] width 111 height 63
click at [595, 522] on icon "button" at bounding box center [581, 521] width 30 height 30
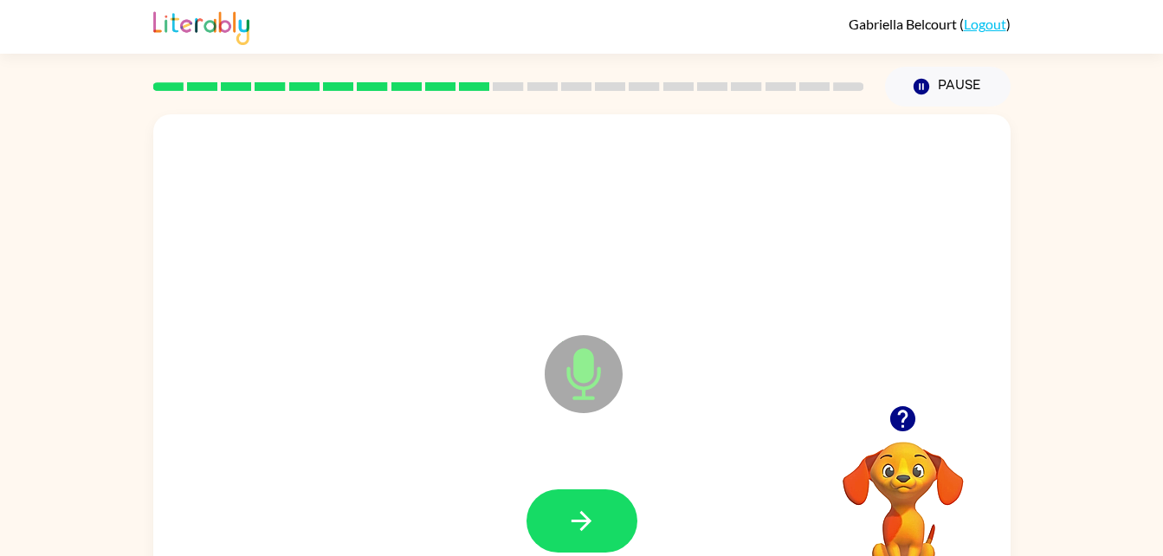
drag, startPoint x: 595, startPoint y: 522, endPoint x: 554, endPoint y: 517, distance: 41.0
click at [554, 517] on button "button" at bounding box center [581, 520] width 111 height 63
click at [555, 517] on button "button" at bounding box center [581, 520] width 111 height 63
click at [577, 526] on icon "button" at bounding box center [581, 521] width 30 height 30
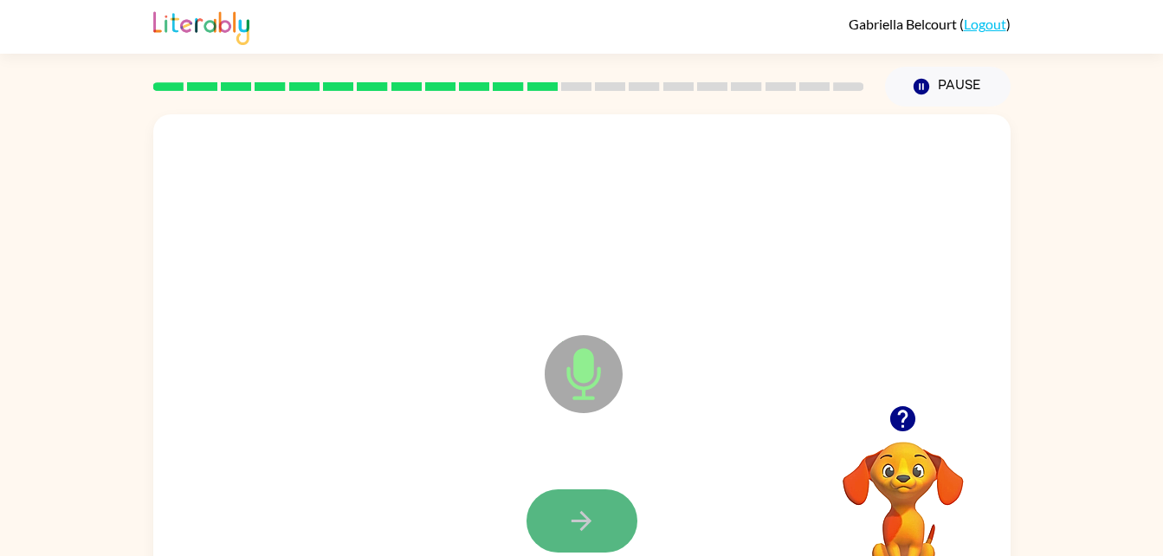
click at [580, 514] on icon "button" at bounding box center [581, 521] width 30 height 30
click at [577, 519] on icon "button" at bounding box center [581, 521] width 20 height 20
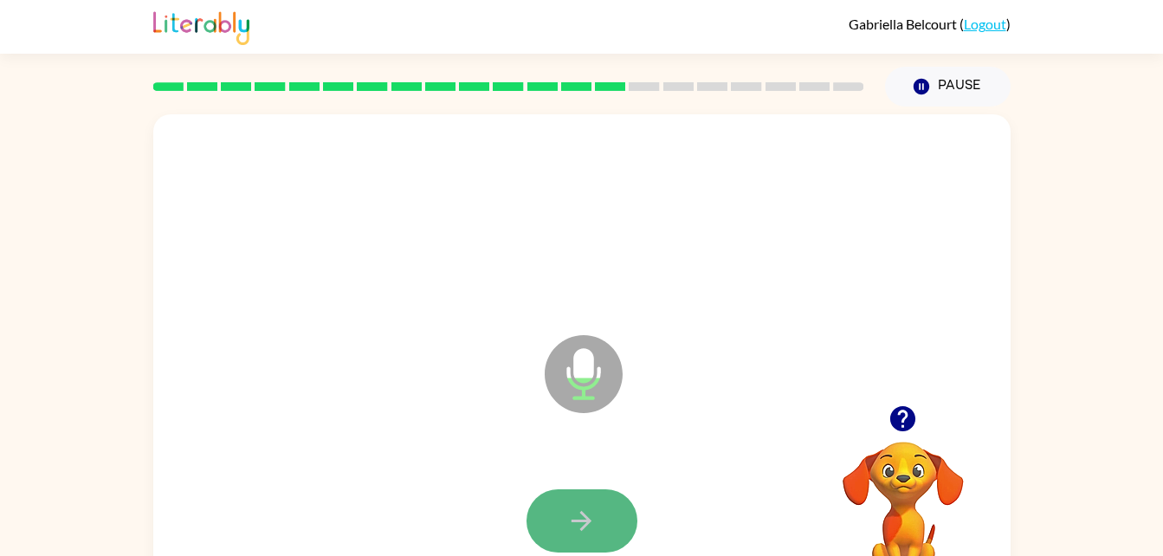
drag, startPoint x: 577, startPoint y: 519, endPoint x: 548, endPoint y: 530, distance: 31.2
click at [548, 530] on button "button" at bounding box center [581, 520] width 111 height 63
click at [596, 519] on icon "button" at bounding box center [581, 521] width 30 height 30
drag, startPoint x: 596, startPoint y: 519, endPoint x: 538, endPoint y: 513, distance: 58.4
click at [538, 513] on button "button" at bounding box center [581, 520] width 111 height 63
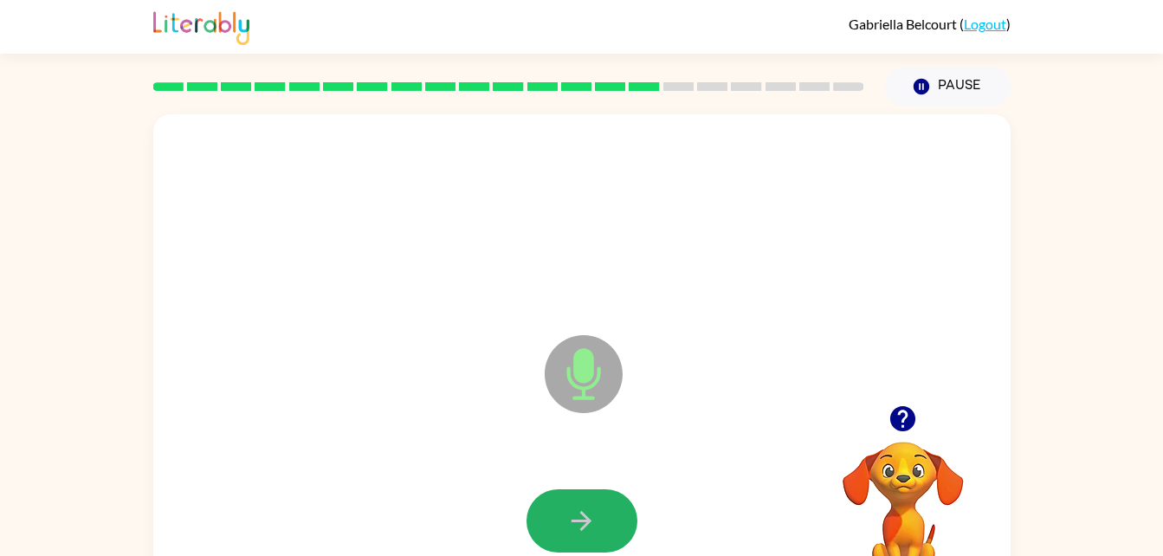
click at [538, 513] on button "button" at bounding box center [581, 520] width 111 height 63
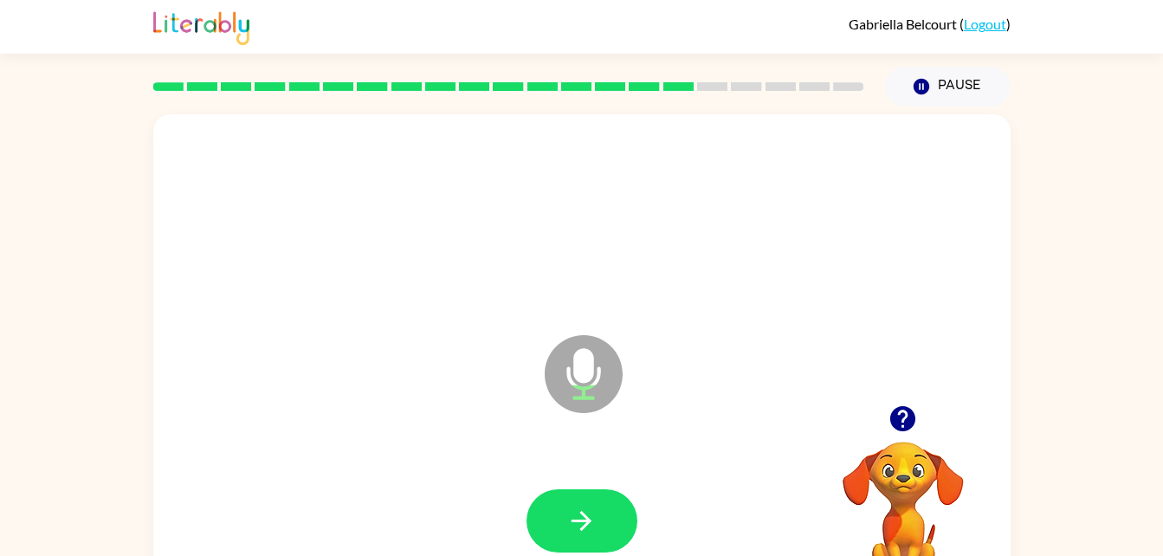
click at [538, 513] on button "button" at bounding box center [581, 520] width 111 height 63
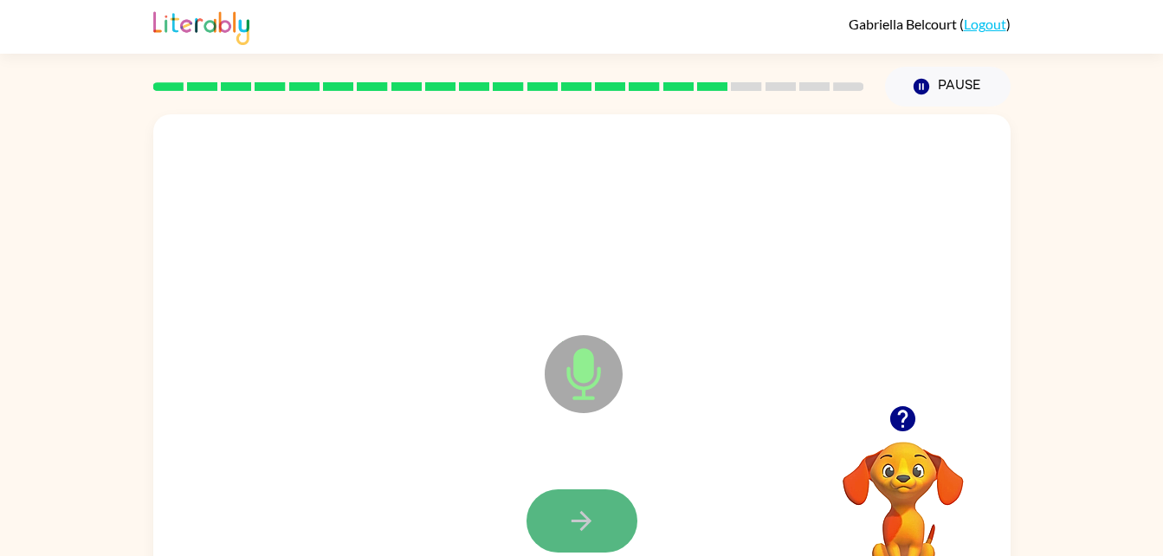
click at [590, 517] on icon "button" at bounding box center [581, 521] width 30 height 30
drag, startPoint x: 590, startPoint y: 517, endPoint x: 543, endPoint y: 526, distance: 48.6
click at [543, 526] on button "button" at bounding box center [581, 520] width 111 height 63
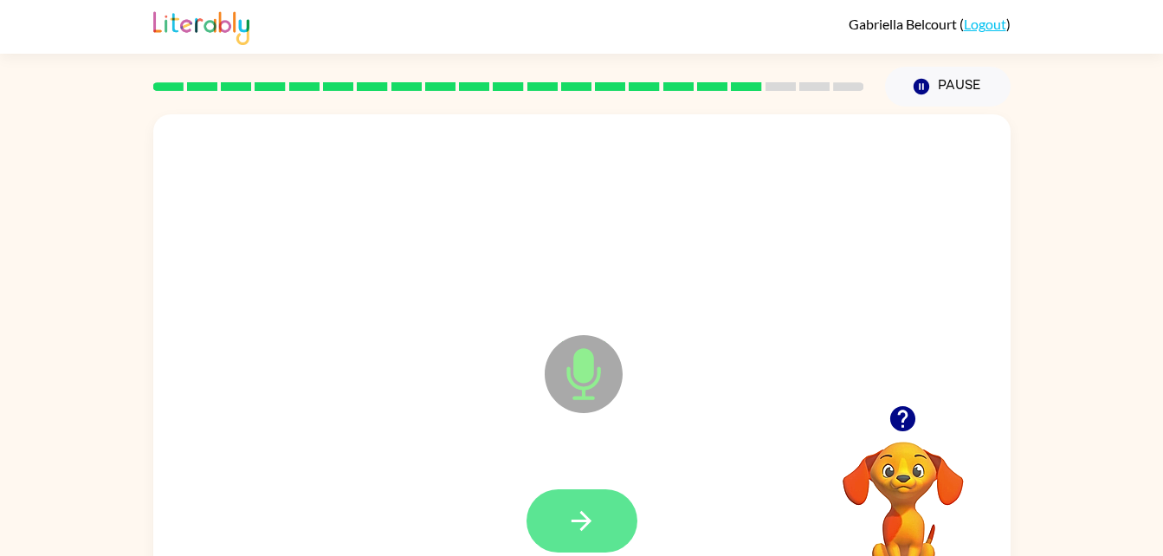
click at [548, 530] on button "button" at bounding box center [581, 520] width 111 height 63
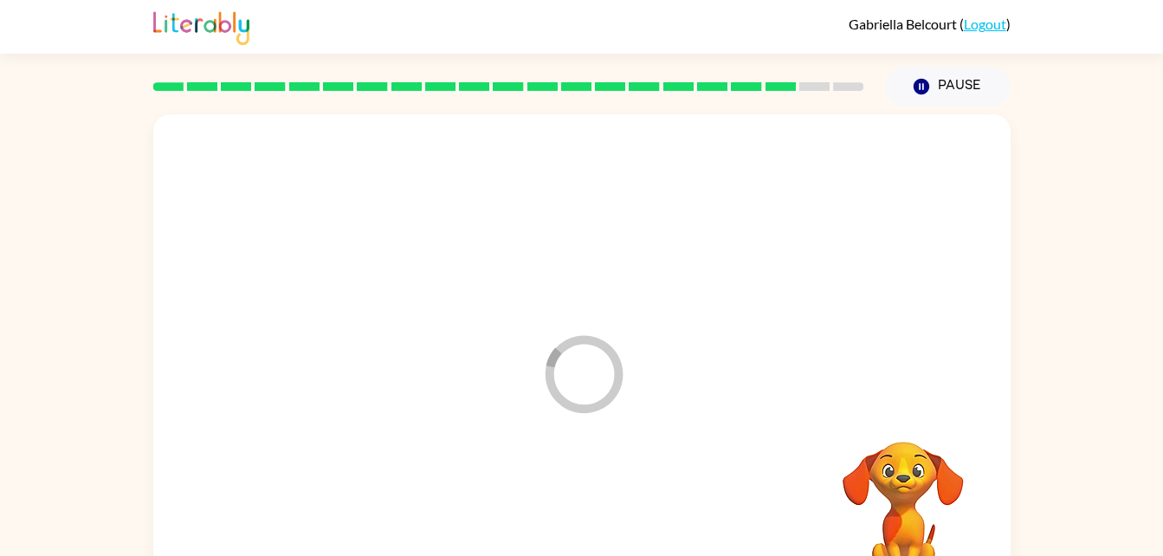
click at [548, 530] on div at bounding box center [582, 521] width 822 height 142
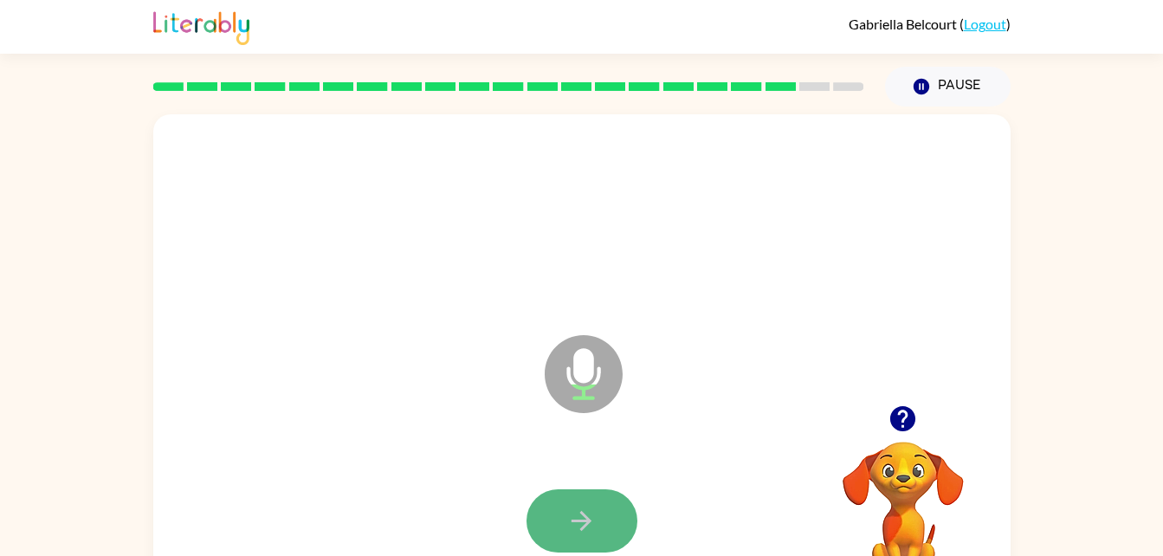
click at [560, 507] on button "button" at bounding box center [581, 520] width 111 height 63
drag, startPoint x: 560, startPoint y: 507, endPoint x: 574, endPoint y: 527, distance: 24.3
click at [574, 527] on icon "button" at bounding box center [581, 521] width 30 height 30
drag, startPoint x: 574, startPoint y: 527, endPoint x: 557, endPoint y: 520, distance: 18.6
click at [557, 520] on button "button" at bounding box center [581, 520] width 111 height 63
